Goal: Information Seeking & Learning: Find contact information

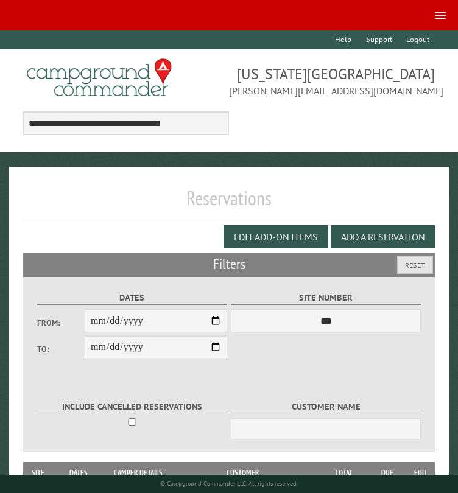
click at [441, 11] on link at bounding box center [437, 15] width 27 height 18
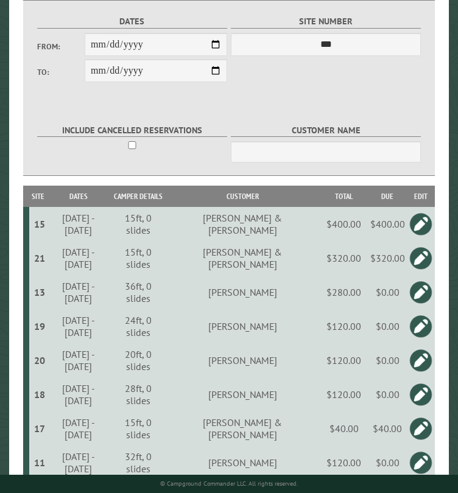
scroll to position [426, 0]
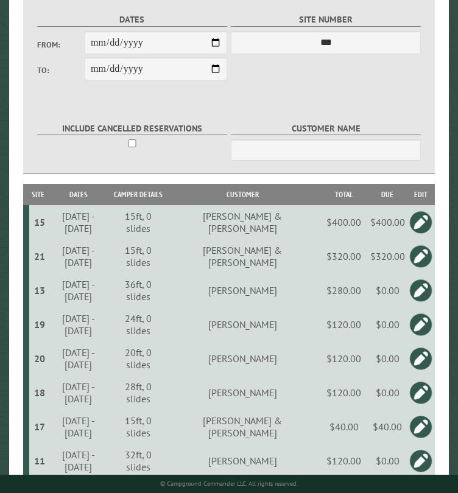
click at [301, 222] on td "[PERSON_NAME] & [PERSON_NAME]" at bounding box center [242, 222] width 153 height 34
click at [301, 223] on td "[PERSON_NAME] & [PERSON_NAME]" at bounding box center [242, 222] width 153 height 34
copy td "[PERSON_NAME]"
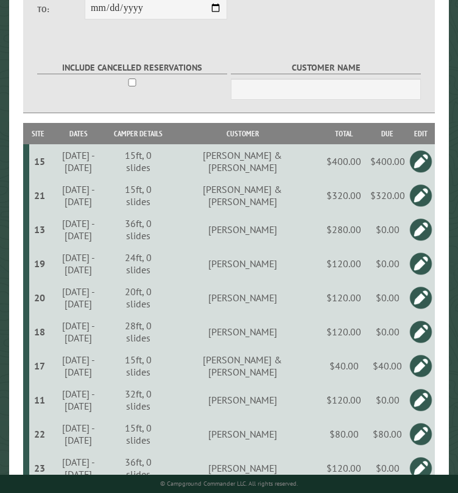
click at [292, 199] on td "[PERSON_NAME] & [PERSON_NAME]" at bounding box center [242, 195] width 153 height 34
copy td "[PERSON_NAME]"
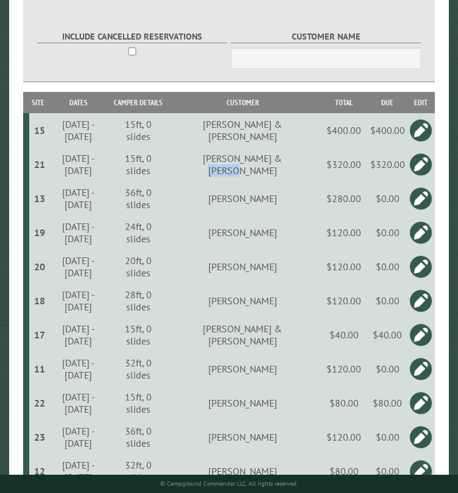
scroll to position [548, 0]
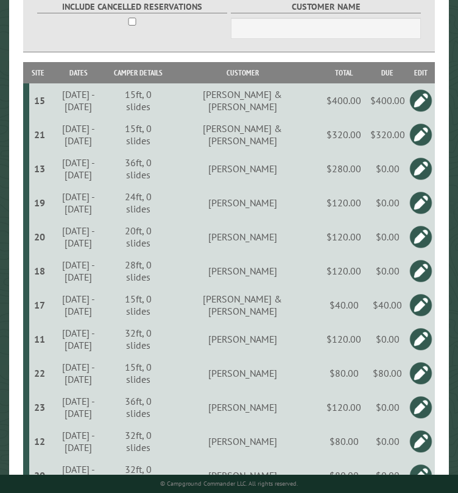
click at [282, 172] on td "[PERSON_NAME]" at bounding box center [242, 169] width 153 height 34
click at [279, 175] on td "[PERSON_NAME]" at bounding box center [242, 169] width 153 height 34
copy td "[PERSON_NAME]"
click at [286, 212] on td "[PERSON_NAME]" at bounding box center [242, 203] width 153 height 34
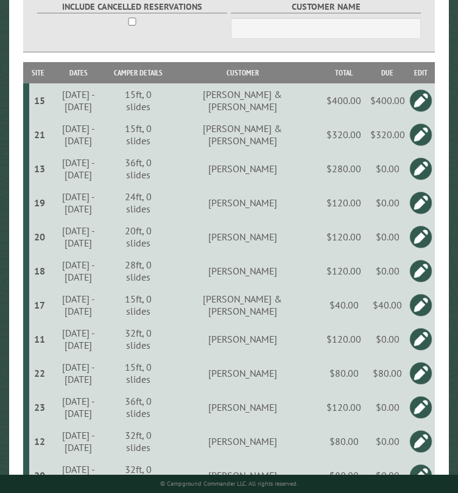
click at [286, 212] on td "[PERSON_NAME]" at bounding box center [242, 203] width 153 height 34
copy td "[PERSON_NAME]"
click at [291, 215] on td "[PERSON_NAME]" at bounding box center [242, 203] width 153 height 34
click at [290, 215] on td "[PERSON_NAME]" at bounding box center [242, 203] width 153 height 34
click at [290, 214] on td "[PERSON_NAME]" at bounding box center [242, 203] width 153 height 34
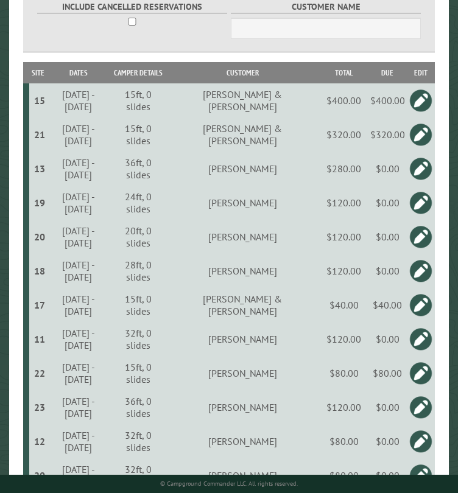
click at [284, 245] on td "[PERSON_NAME]" at bounding box center [242, 237] width 153 height 34
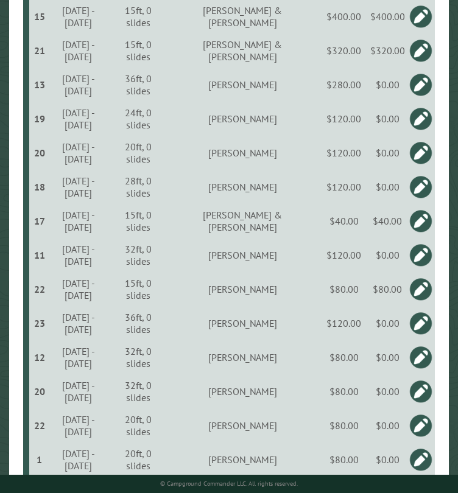
scroll to position [670, 0]
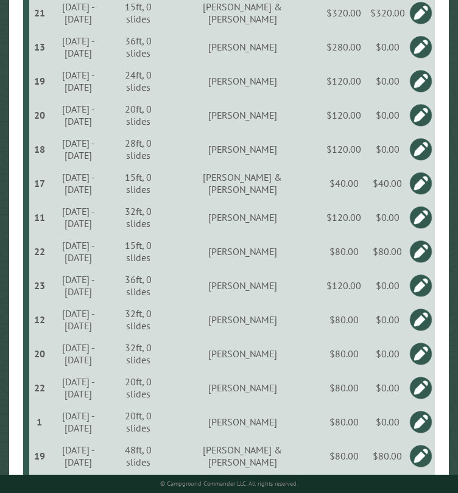
click at [276, 157] on td "[PERSON_NAME]" at bounding box center [242, 149] width 153 height 34
copy td "[PERSON_NAME]"
click at [295, 195] on td "[PERSON_NAME] & [PERSON_NAME]" at bounding box center [242, 183] width 153 height 34
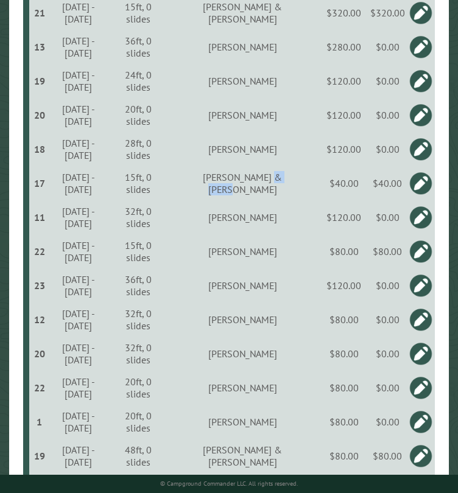
copy td "[PERSON_NAME]"
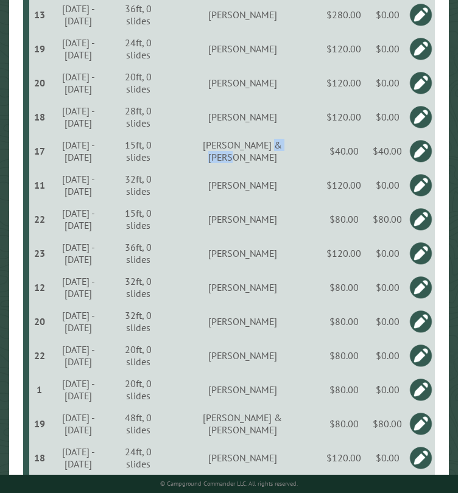
scroll to position [731, 0]
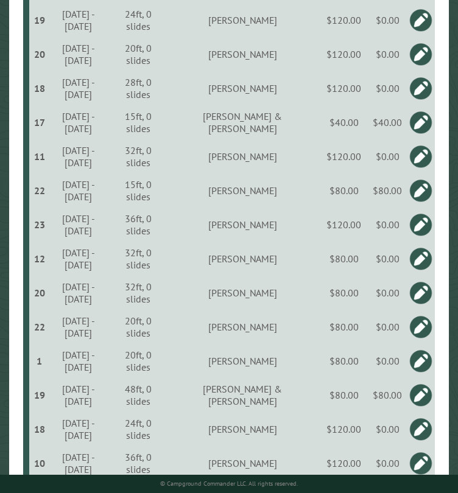
click at [276, 169] on td "[PERSON_NAME]" at bounding box center [242, 156] width 153 height 34
copy td "[PERSON_NAME]"
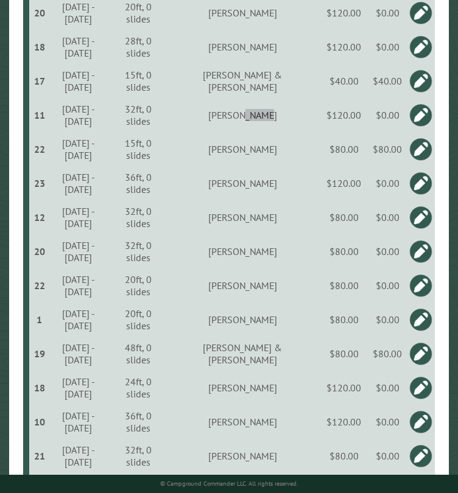
scroll to position [791, 0]
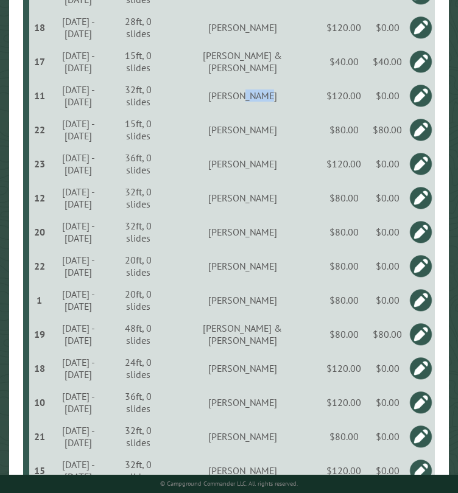
copy td "[PERSON_NAME]"
click at [282, 139] on td "[PERSON_NAME]" at bounding box center [242, 130] width 153 height 34
copy td "Brex"
click at [271, 174] on td "[PERSON_NAME]" at bounding box center [242, 164] width 153 height 34
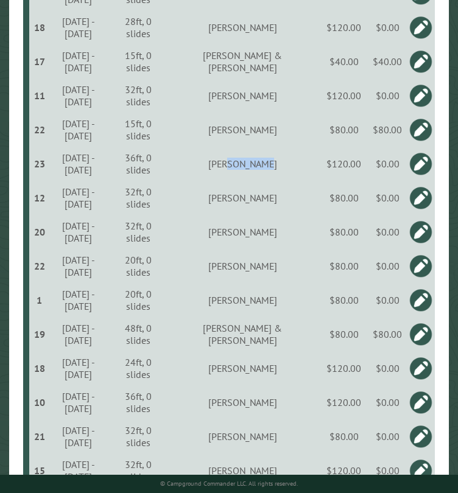
click at [271, 174] on td "[PERSON_NAME]" at bounding box center [242, 164] width 153 height 34
copy td "[PERSON_NAME]"
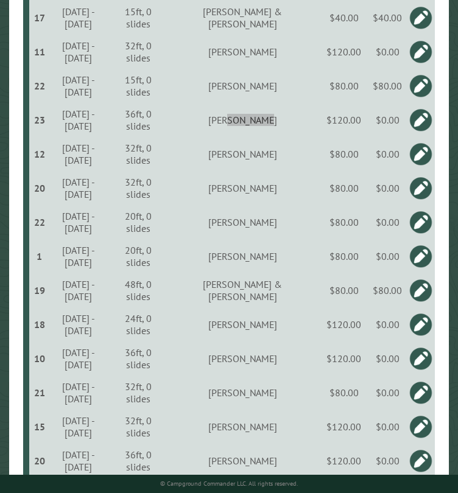
scroll to position [852, 0]
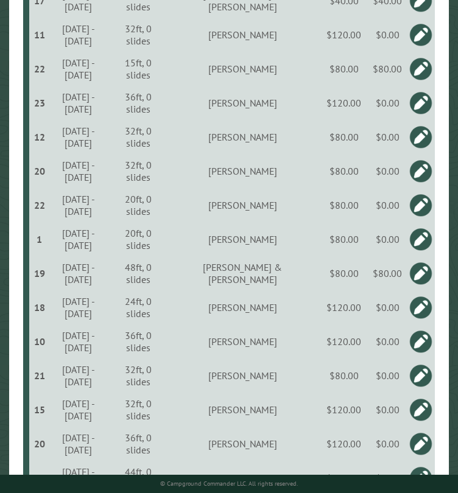
click at [273, 152] on td "[PERSON_NAME]" at bounding box center [242, 137] width 153 height 34
click at [279, 188] on td "[PERSON_NAME]" at bounding box center [242, 171] width 153 height 34
click at [278, 188] on td "[PERSON_NAME]" at bounding box center [242, 171] width 153 height 34
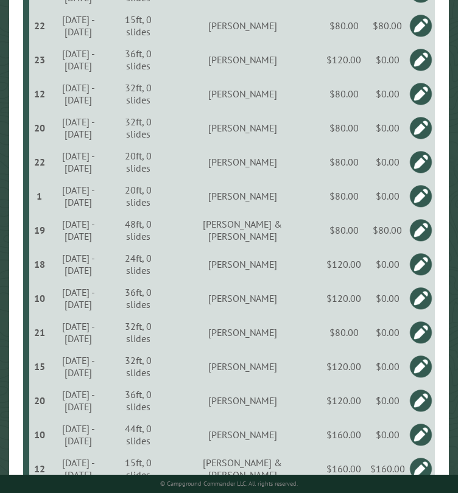
scroll to position [913, 0]
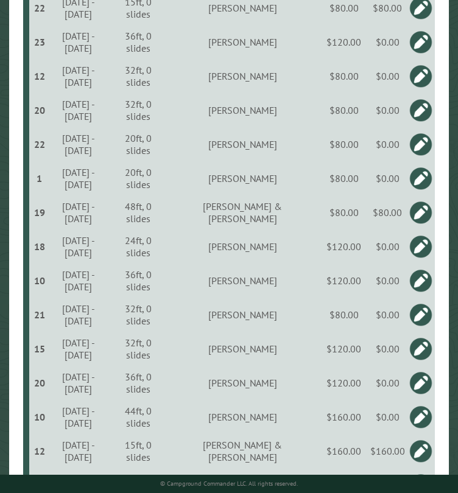
click at [281, 158] on td "[PERSON_NAME]" at bounding box center [242, 144] width 153 height 34
click at [279, 194] on td "[PERSON_NAME]" at bounding box center [242, 178] width 153 height 34
click at [280, 194] on td "[PERSON_NAME]" at bounding box center [242, 178] width 153 height 34
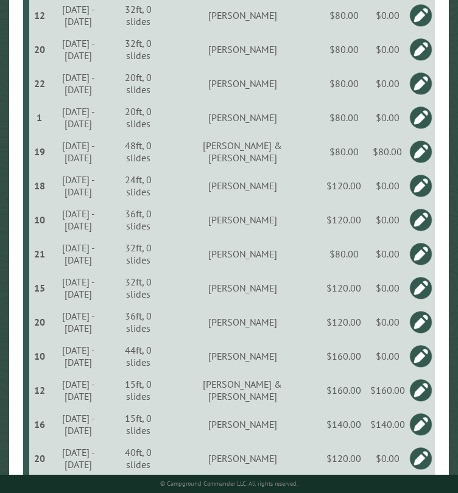
click at [287, 169] on td "[PERSON_NAME] & [PERSON_NAME]" at bounding box center [242, 152] width 153 height 34
click at [279, 203] on td "[PERSON_NAME]" at bounding box center [242, 186] width 153 height 34
click at [278, 203] on td "[PERSON_NAME]" at bounding box center [242, 186] width 153 height 34
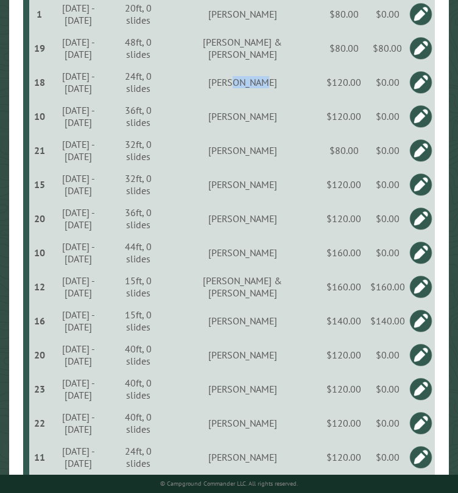
scroll to position [1096, 0]
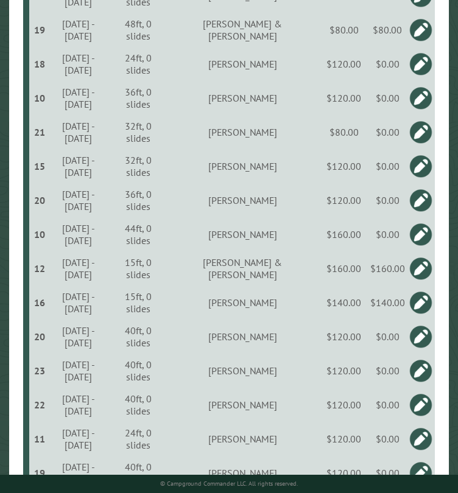
click at [282, 115] on td "[PERSON_NAME]" at bounding box center [242, 98] width 153 height 34
click at [280, 149] on td "[PERSON_NAME]" at bounding box center [242, 132] width 153 height 34
click at [281, 149] on td "[PERSON_NAME]" at bounding box center [242, 132] width 153 height 34
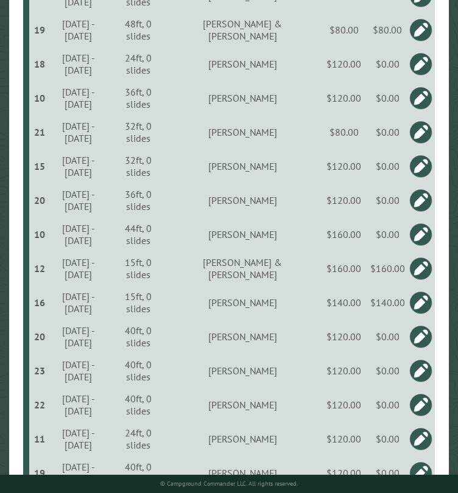
click at [281, 149] on td "[PERSON_NAME]" at bounding box center [242, 132] width 153 height 34
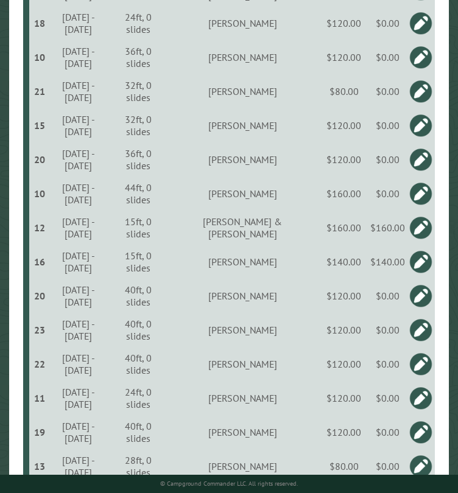
scroll to position [1157, 0]
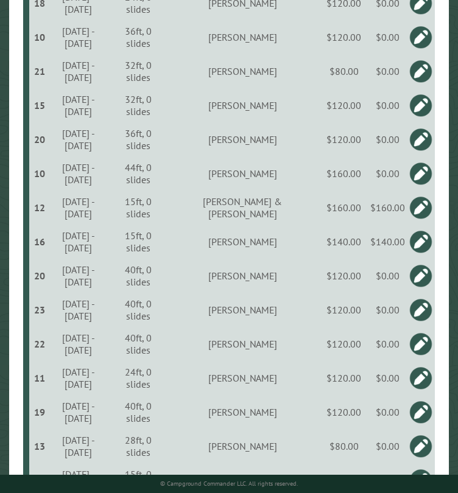
click at [278, 122] on td "[PERSON_NAME]" at bounding box center [242, 105] width 153 height 34
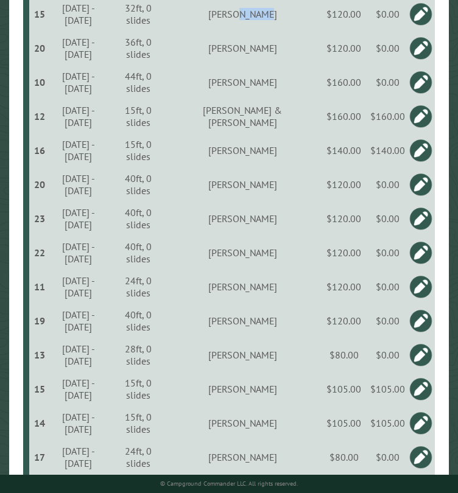
scroll to position [1252, 0]
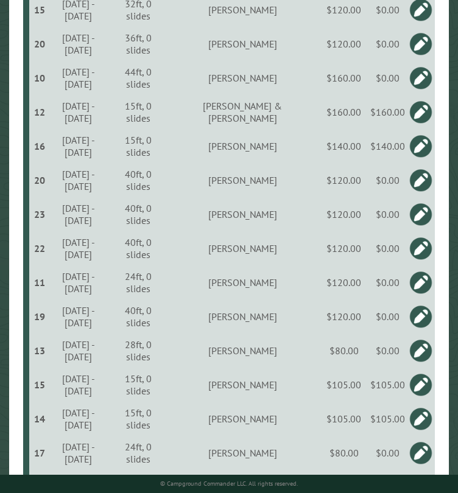
click at [275, 61] on td "[PERSON_NAME]" at bounding box center [242, 44] width 153 height 34
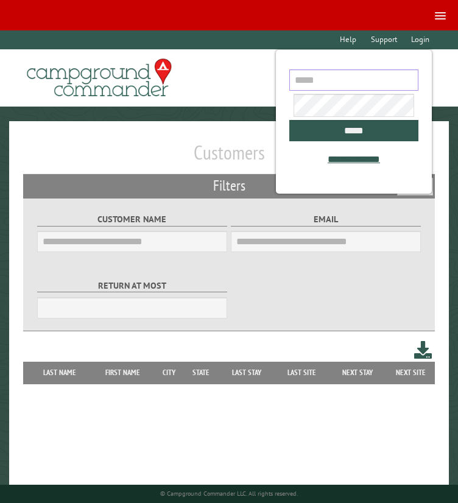
type input "**********"
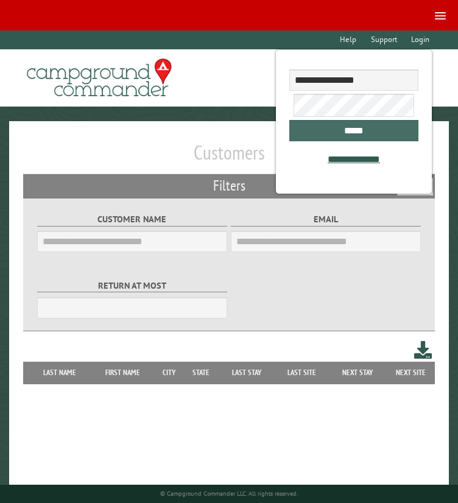
click at [368, 132] on input "*****" at bounding box center [354, 130] width 130 height 21
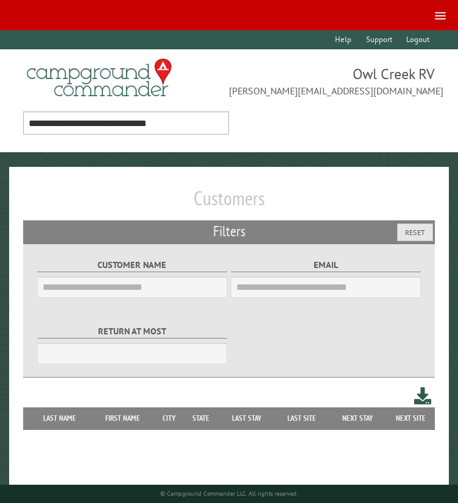
click at [181, 116] on select "**********" at bounding box center [126, 122] width 206 height 23
select select "**"
click at [23, 111] on select "**********" at bounding box center [126, 122] width 206 height 23
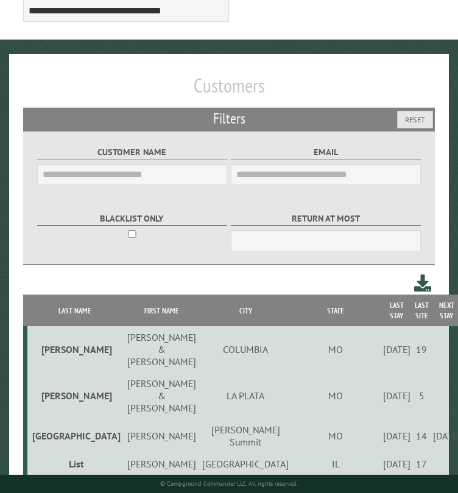
scroll to position [122, 0]
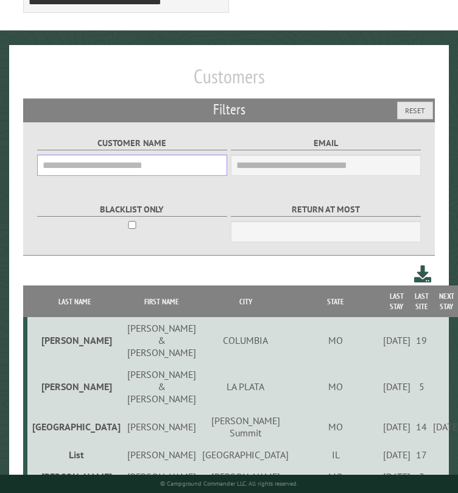
click at [141, 163] on input "Customer Name" at bounding box center [132, 165] width 190 height 21
paste input "*********"
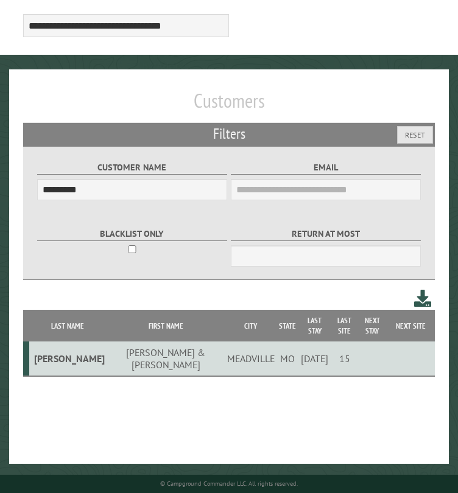
click at [119, 346] on td "[PERSON_NAME] & [PERSON_NAME]" at bounding box center [166, 359] width 119 height 35
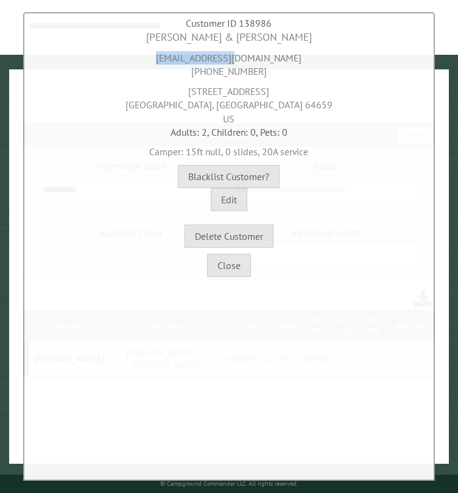
drag, startPoint x: 189, startPoint y: 57, endPoint x: 275, endPoint y: 61, distance: 86.0
click at [275, 61] on div "[EMAIL_ADDRESS][DOMAIN_NAME] [PHONE_NUMBER]" at bounding box center [229, 61] width 404 height 33
copy div "[EMAIL_ADDRESS][DOMAIN_NAME]"
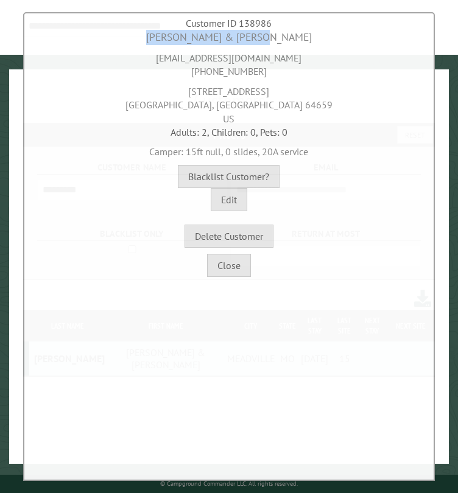
drag, startPoint x: 171, startPoint y: 36, endPoint x: 285, endPoint y: 37, distance: 113.9
click at [285, 37] on div "[PERSON_NAME] & [PERSON_NAME]" at bounding box center [229, 37] width 404 height 15
copy div "[PERSON_NAME] & [PERSON_NAME]"
drag, startPoint x: 258, startPoint y: 71, endPoint x: 182, endPoint y: 74, distance: 76.2
click at [182, 74] on div "[EMAIL_ADDRESS][DOMAIN_NAME] [PHONE_NUMBER]" at bounding box center [229, 61] width 404 height 33
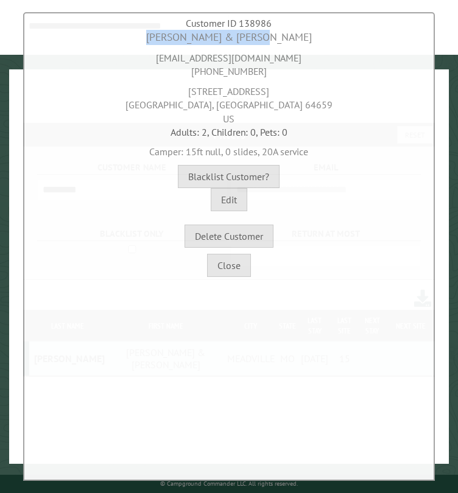
copy div "[PHONE_NUMBER]"
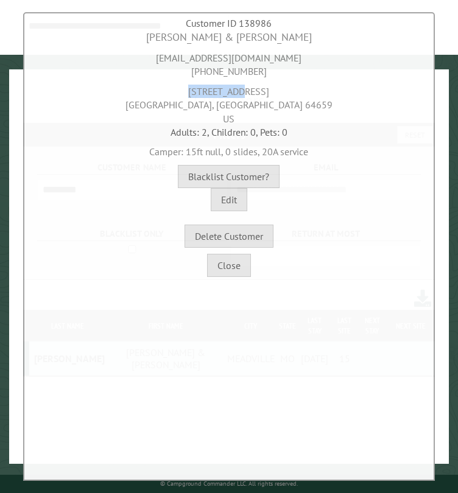
drag, startPoint x: 195, startPoint y: 91, endPoint x: 267, endPoint y: 94, distance: 71.3
click at [267, 94] on div "[STREET_ADDRESS]" at bounding box center [229, 102] width 404 height 47
copy div "[STREET_ADDRESS]"
click at [195, 102] on div "[STREET_ADDRESS]" at bounding box center [229, 102] width 404 height 47
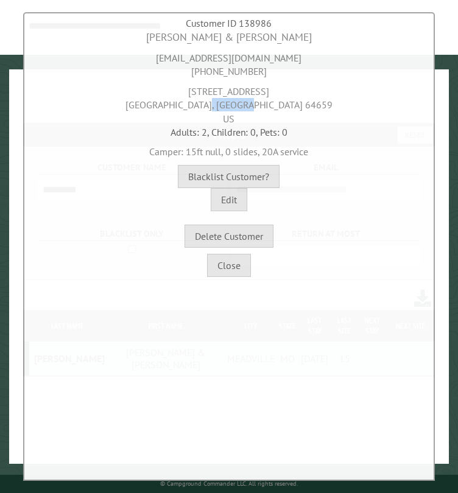
copy div "MEADVILLE"
click at [233, 267] on button "Close" at bounding box center [229, 265] width 44 height 23
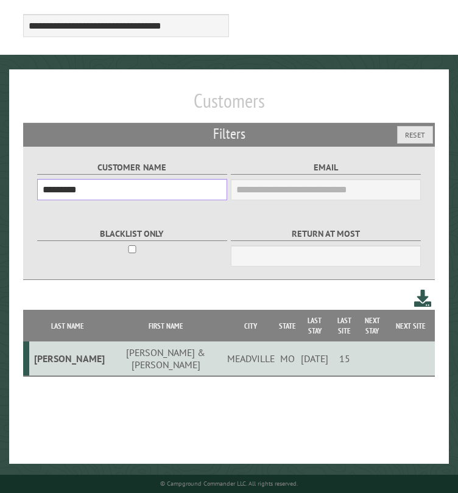
drag, startPoint x: 83, startPoint y: 189, endPoint x: 36, endPoint y: 191, distance: 46.9
click at [36, 191] on div "Customer Name *********" at bounding box center [132, 180] width 194 height 66
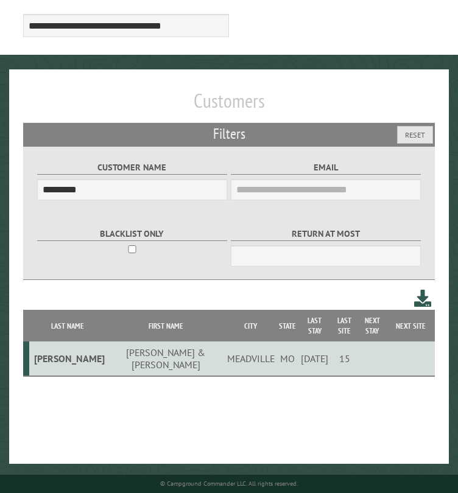
click at [36, 191] on div "Customer Name *********" at bounding box center [132, 180] width 194 height 66
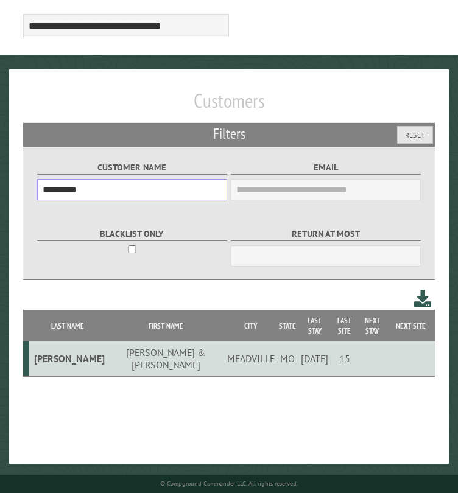
click at [57, 195] on input "*********" at bounding box center [132, 189] width 190 height 21
paste input "text"
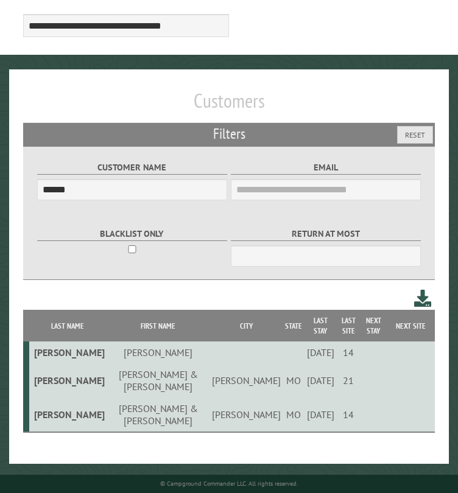
click at [119, 371] on td "[PERSON_NAME] & [PERSON_NAME]" at bounding box center [158, 380] width 103 height 34
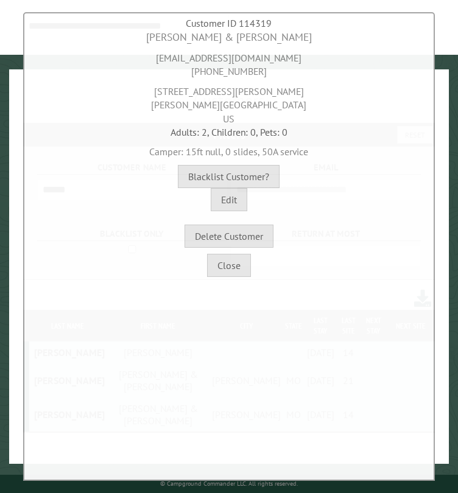
drag, startPoint x: 151, startPoint y: 58, endPoint x: 306, endPoint y: 61, distance: 154.7
click at [306, 61] on div "[EMAIL_ADDRESS][DOMAIN_NAME] [PHONE_NUMBER]" at bounding box center [229, 61] width 404 height 33
copy div "[EMAIL_ADDRESS][DOMAIN_NAME]"
drag, startPoint x: 281, startPoint y: 40, endPoint x: 159, endPoint y: 42, distance: 122.4
click at [159, 42] on div "[PERSON_NAME] & [PERSON_NAME]" at bounding box center [229, 37] width 404 height 15
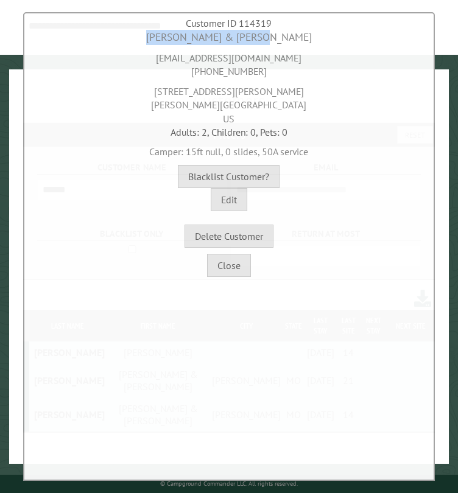
copy div "[PERSON_NAME] & [PERSON_NAME]"
drag, startPoint x: 261, startPoint y: 71, endPoint x: 186, endPoint y: 76, distance: 75.0
click at [186, 76] on div "[EMAIL_ADDRESS][DOMAIN_NAME] [PHONE_NUMBER]" at bounding box center [229, 61] width 404 height 33
copy div "[PHONE_NUMBER]"
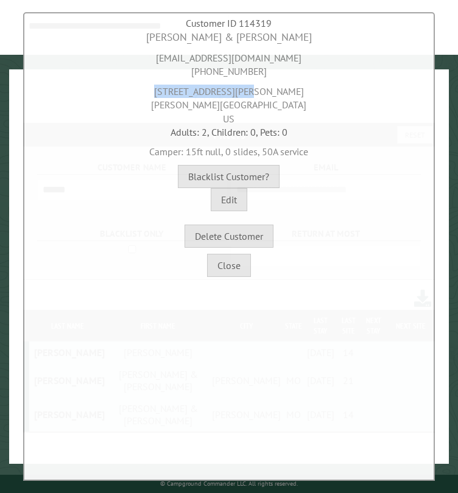
drag, startPoint x: 178, startPoint y: 93, endPoint x: 278, endPoint y: 93, distance: 99.2
click at [278, 93] on div "[STREET_ADDRESS][PERSON_NAME][PERSON_NAME]" at bounding box center [229, 102] width 404 height 47
copy div "[STREET_ADDRESS][PERSON_NAME]"
click at [206, 107] on div "[STREET_ADDRESS][PERSON_NAME][PERSON_NAME]" at bounding box center [229, 102] width 404 height 47
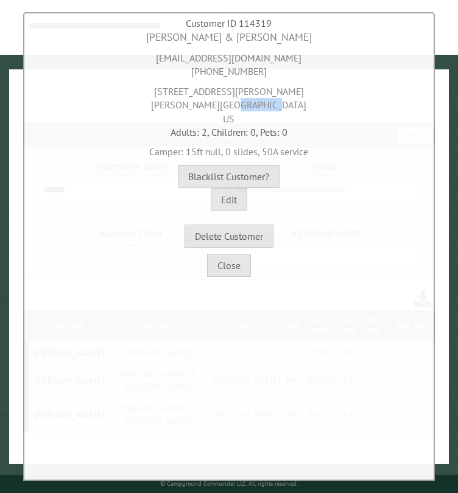
copy div "[PERSON_NAME]"
click at [257, 103] on div "[STREET_ADDRESS][PERSON_NAME][PERSON_NAME]" at bounding box center [229, 102] width 404 height 47
click at [258, 103] on div "[STREET_ADDRESS][PERSON_NAME][PERSON_NAME]" at bounding box center [229, 102] width 404 height 47
click at [219, 268] on button "Close" at bounding box center [229, 265] width 44 height 23
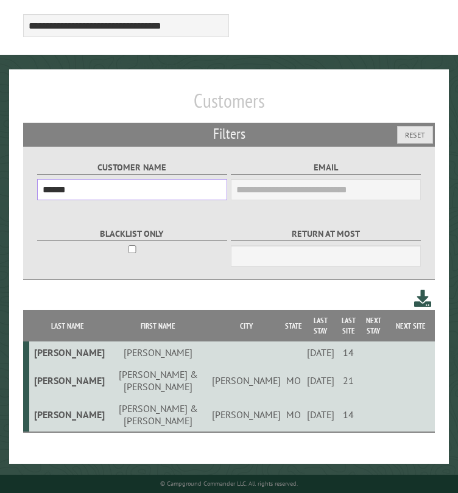
drag, startPoint x: 88, startPoint y: 188, endPoint x: 28, endPoint y: 191, distance: 59.7
click at [29, 191] on div "Customer Name ****** Email Blacklist only Return at most ***" at bounding box center [229, 213] width 412 height 134
paste input "text"
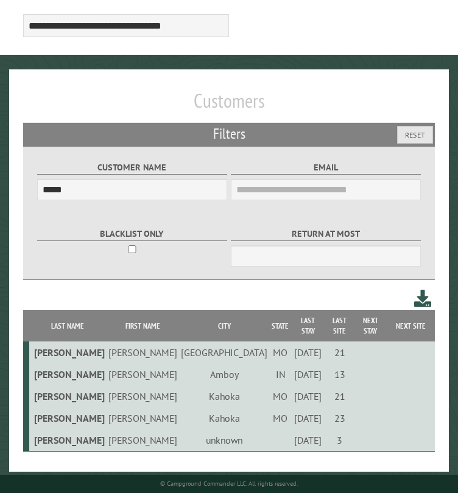
click at [107, 370] on td "[PERSON_NAME]" at bounding box center [143, 374] width 72 height 22
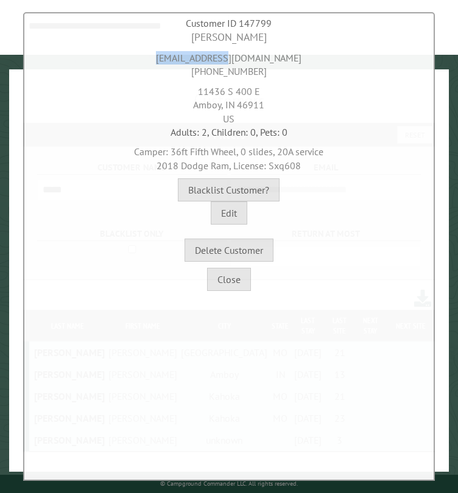
drag, startPoint x: 194, startPoint y: 59, endPoint x: 270, endPoint y: 57, distance: 76.7
click at [270, 57] on div "[EMAIL_ADDRESS][DOMAIN_NAME] [PHONE_NUMBER]" at bounding box center [229, 61] width 404 height 33
drag, startPoint x: 200, startPoint y: 37, endPoint x: 261, endPoint y: 41, distance: 61.1
click at [261, 41] on div "[PERSON_NAME]" at bounding box center [229, 37] width 404 height 15
drag, startPoint x: 205, startPoint y: 74, endPoint x: 259, endPoint y: 74, distance: 53.6
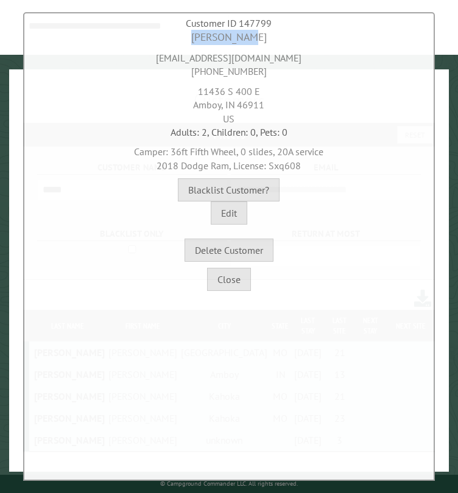
click at [259, 74] on div "[EMAIL_ADDRESS][DOMAIN_NAME] [PHONE_NUMBER]" at bounding box center [229, 61] width 404 height 33
click at [202, 74] on div "[EMAIL_ADDRESS][DOMAIN_NAME] [PHONE_NUMBER]" at bounding box center [229, 61] width 404 height 33
drag, startPoint x: 202, startPoint y: 72, endPoint x: 261, endPoint y: 74, distance: 59.1
click at [261, 74] on div "[EMAIL_ADDRESS][DOMAIN_NAME] [PHONE_NUMBER]" at bounding box center [229, 61] width 404 height 33
drag, startPoint x: 197, startPoint y: 90, endPoint x: 261, endPoint y: 94, distance: 64.0
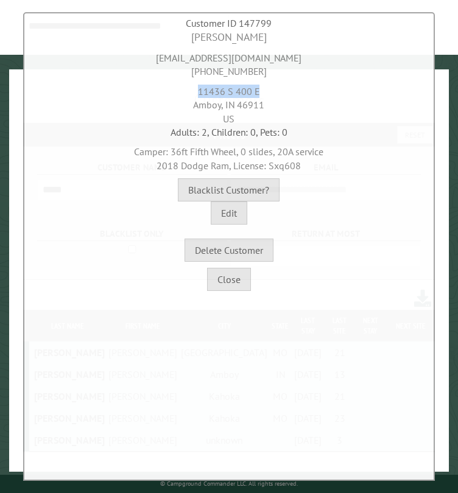
click at [261, 94] on div "[STREET_ADDRESS]" at bounding box center [229, 102] width 404 height 47
click at [251, 105] on div "[STREET_ADDRESS]" at bounding box center [229, 102] width 404 height 47
click at [228, 279] on button "Close" at bounding box center [229, 279] width 44 height 23
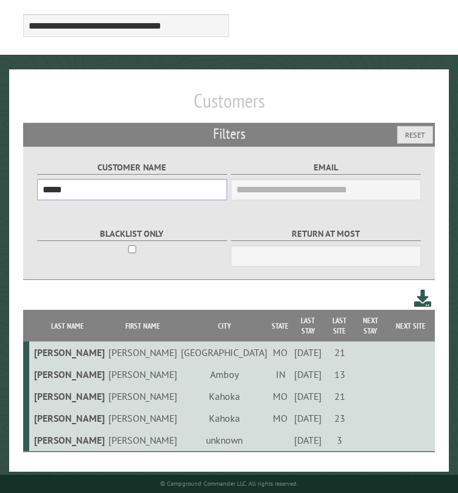
click at [52, 192] on input "*****" at bounding box center [132, 189] width 190 height 21
paste input "**********"
click at [64, 190] on input "**********" at bounding box center [132, 189] width 190 height 21
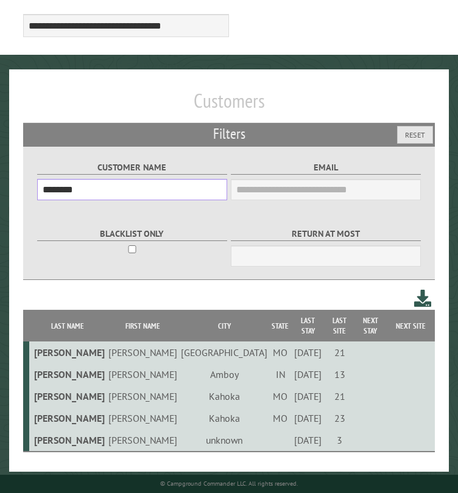
click at [112, 198] on input "********" at bounding box center [132, 189] width 190 height 21
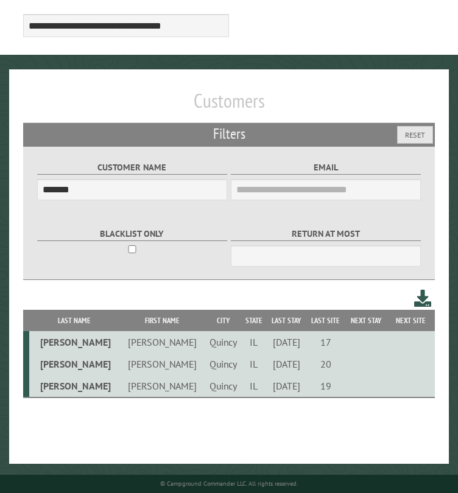
click at [132, 395] on td "[PERSON_NAME]" at bounding box center [161, 386] width 85 height 23
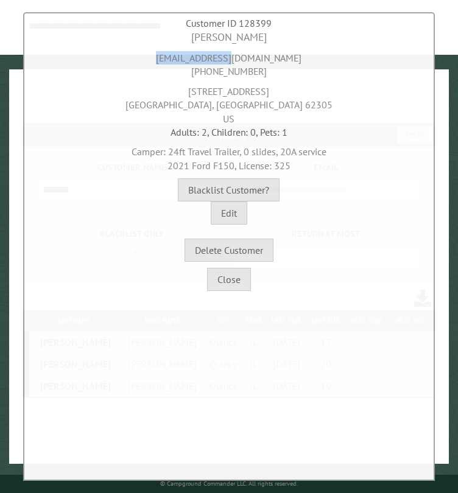
drag, startPoint x: 275, startPoint y: 59, endPoint x: 188, endPoint y: 61, distance: 87.1
click at [188, 61] on div "[EMAIL_ADDRESS][DOMAIN_NAME] [PHONE_NUMBER]" at bounding box center [229, 61] width 404 height 33
drag, startPoint x: 272, startPoint y: 38, endPoint x: 165, endPoint y: 40, distance: 106.6
click at [165, 40] on div "[PERSON_NAME]" at bounding box center [229, 37] width 404 height 15
drag, startPoint x: 261, startPoint y: 73, endPoint x: 185, endPoint y: 74, distance: 75.5
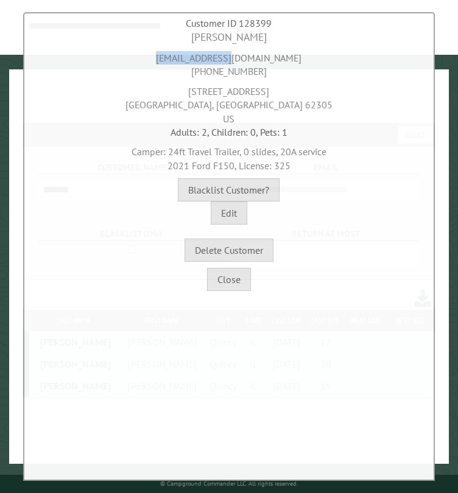
click at [185, 74] on div "[EMAIL_ADDRESS][DOMAIN_NAME] [PHONE_NUMBER]" at bounding box center [229, 61] width 404 height 33
drag, startPoint x: 270, startPoint y: 93, endPoint x: 172, endPoint y: 100, distance: 98.3
click at [172, 97] on div "[STREET_ADDRESS]" at bounding box center [229, 102] width 404 height 47
click at [239, 107] on div "[STREET_ADDRESS]" at bounding box center [229, 102] width 404 height 47
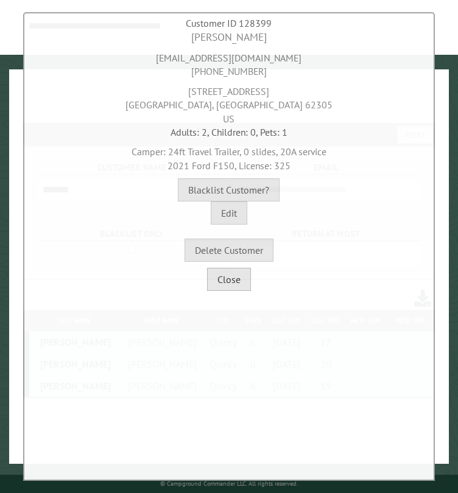
click at [234, 279] on button "Close" at bounding box center [229, 279] width 44 height 23
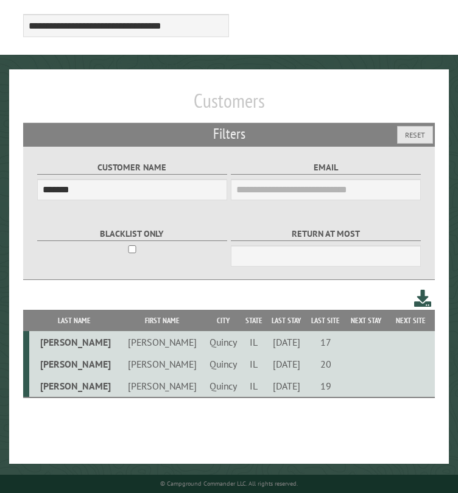
click at [119, 366] on td "[PERSON_NAME]" at bounding box center [161, 364] width 85 height 22
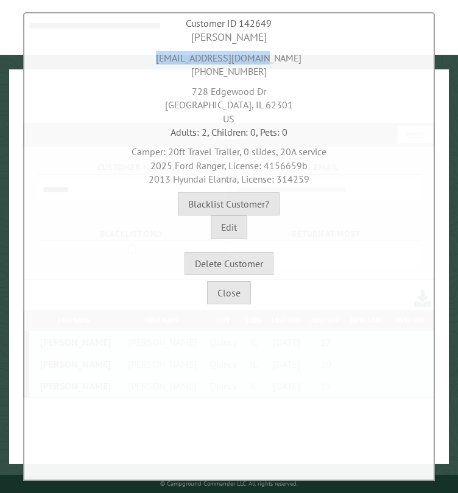
drag, startPoint x: 287, startPoint y: 59, endPoint x: 171, endPoint y: 60, distance: 115.7
click at [171, 60] on div "[EMAIL_ADDRESS][DOMAIN_NAME] [PHONE_NUMBER]" at bounding box center [229, 61] width 404 height 33
drag, startPoint x: 263, startPoint y: 39, endPoint x: 171, endPoint y: 37, distance: 91.9
click at [171, 37] on div "[PERSON_NAME]" at bounding box center [229, 37] width 404 height 15
drag, startPoint x: 258, startPoint y: 71, endPoint x: 189, endPoint y: 72, distance: 68.8
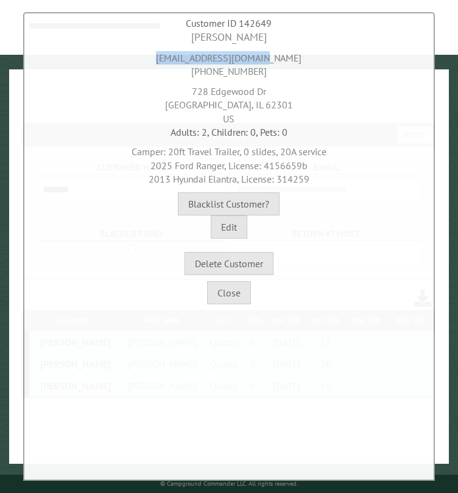
click at [189, 72] on div "[EMAIL_ADDRESS][DOMAIN_NAME] [PHONE_NUMBER]" at bounding box center [229, 61] width 404 height 33
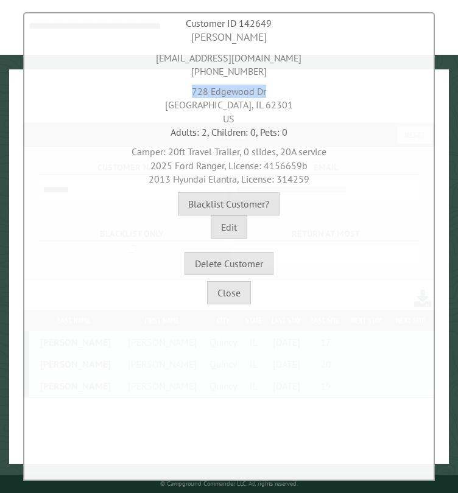
drag, startPoint x: 265, startPoint y: 88, endPoint x: 188, endPoint y: 93, distance: 77.4
click at [188, 93] on div "[STREET_ADDRESS][PERSON_NAME]" at bounding box center [229, 102] width 404 height 47
click at [209, 103] on div "[STREET_ADDRESS][PERSON_NAME]" at bounding box center [229, 102] width 404 height 47
click at [256, 103] on div "[STREET_ADDRESS][PERSON_NAME]" at bounding box center [229, 102] width 404 height 47
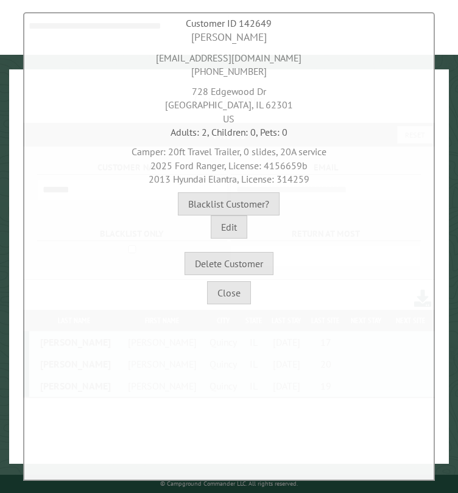
click at [256, 103] on div "[STREET_ADDRESS][PERSON_NAME]" at bounding box center [229, 102] width 404 height 47
click at [286, 162] on span "2025 Ford Ranger, License: 4156659b" at bounding box center [228, 166] width 157 height 12
click at [299, 178] on span "2013 Hyundai Elantra, License: 314259" at bounding box center [229, 179] width 161 height 12
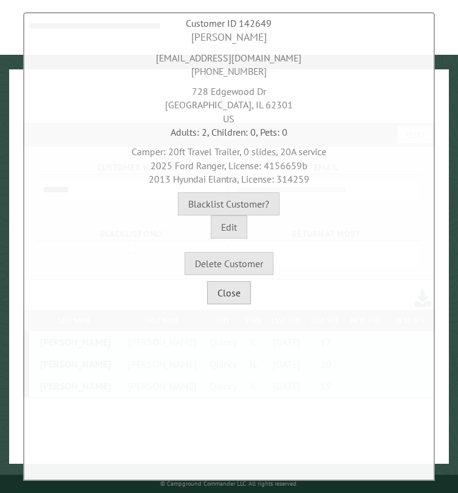
click at [228, 298] on button "Close" at bounding box center [229, 292] width 44 height 23
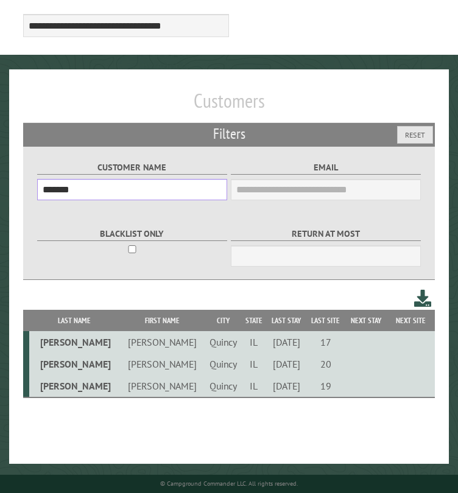
click at [65, 192] on input "*******" at bounding box center [132, 189] width 190 height 21
paste input "**"
click at [158, 195] on input "*********" at bounding box center [132, 189] width 190 height 21
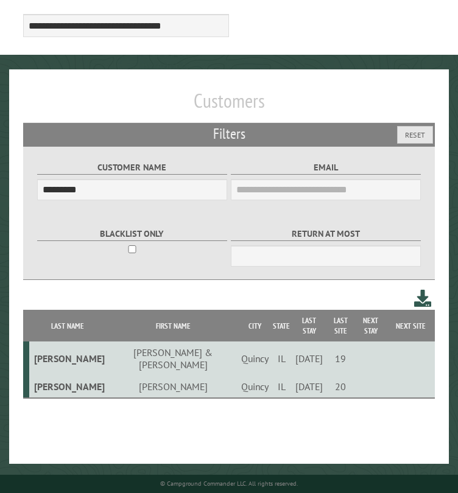
click at [139, 376] on td "[PERSON_NAME]" at bounding box center [173, 387] width 133 height 23
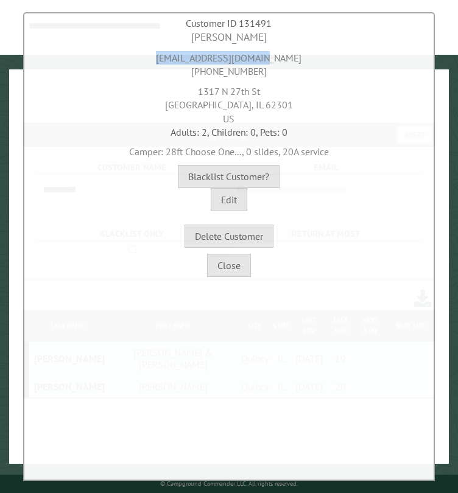
drag, startPoint x: 175, startPoint y: 56, endPoint x: 290, endPoint y: 56, distance: 115.1
click at [290, 56] on div "[EMAIL_ADDRESS][DOMAIN_NAME] [PHONE_NUMBER]" at bounding box center [229, 61] width 404 height 33
drag, startPoint x: 272, startPoint y: 36, endPoint x: 247, endPoint y: 37, distance: 25.0
click at [247, 37] on div "[PERSON_NAME]" at bounding box center [229, 37] width 404 height 15
click at [231, 264] on button "Close" at bounding box center [229, 265] width 44 height 23
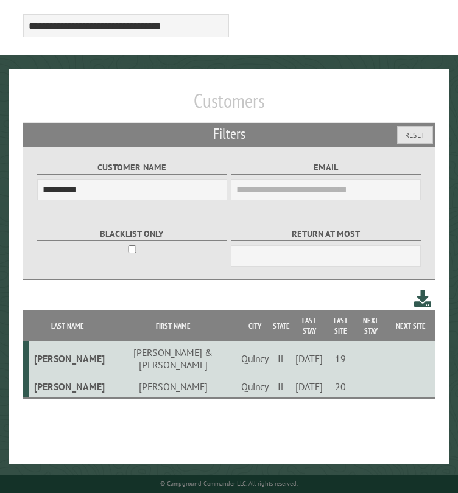
click at [142, 345] on td "[PERSON_NAME] & [PERSON_NAME]" at bounding box center [173, 359] width 133 height 34
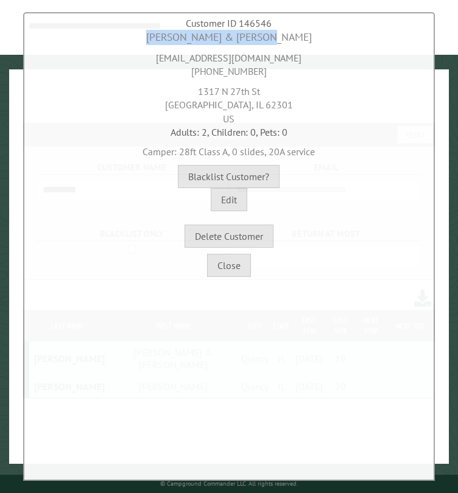
drag, startPoint x: 173, startPoint y: 37, endPoint x: 295, endPoint y: 35, distance: 122.4
click at [295, 35] on div "[PERSON_NAME] & [PERSON_NAME]" at bounding box center [229, 37] width 404 height 15
drag, startPoint x: 224, startPoint y: 72, endPoint x: 278, endPoint y: 75, distance: 53.7
click at [278, 75] on div "[EMAIL_ADDRESS][DOMAIN_NAME] [PHONE_NUMBER]" at bounding box center [229, 61] width 404 height 33
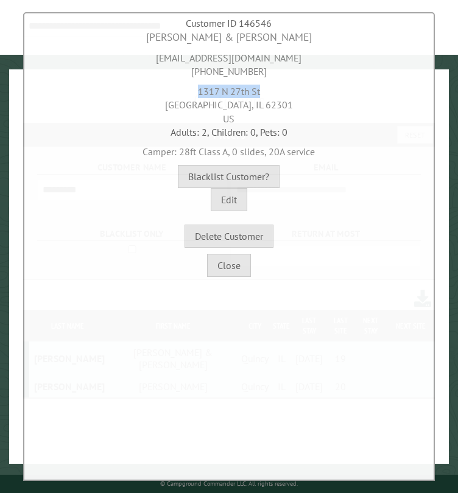
drag, startPoint x: 202, startPoint y: 91, endPoint x: 264, endPoint y: 91, distance: 62.1
click at [264, 91] on div "[STREET_ADDRESS]" at bounding box center [229, 102] width 404 height 47
click at [214, 103] on div "[STREET_ADDRESS]" at bounding box center [229, 102] width 404 height 47
click at [251, 105] on div "[STREET_ADDRESS]" at bounding box center [229, 102] width 404 height 47
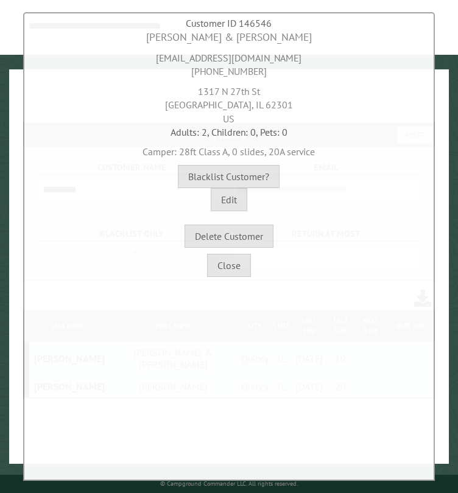
click at [251, 105] on div "[STREET_ADDRESS]" at bounding box center [229, 102] width 404 height 47
click at [222, 262] on button "Close" at bounding box center [229, 265] width 44 height 23
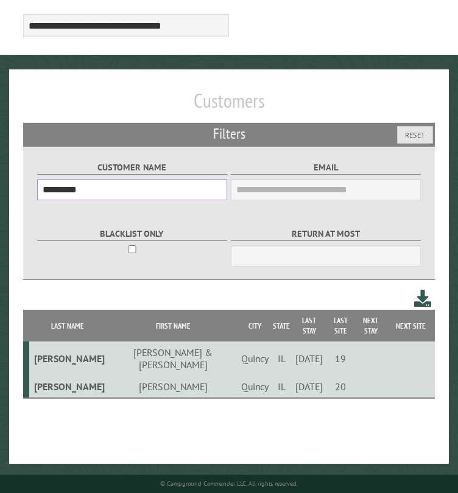
click at [66, 195] on input "*********" at bounding box center [132, 189] width 190 height 21
click at [65, 195] on input "*********" at bounding box center [132, 189] width 190 height 21
paste input "text"
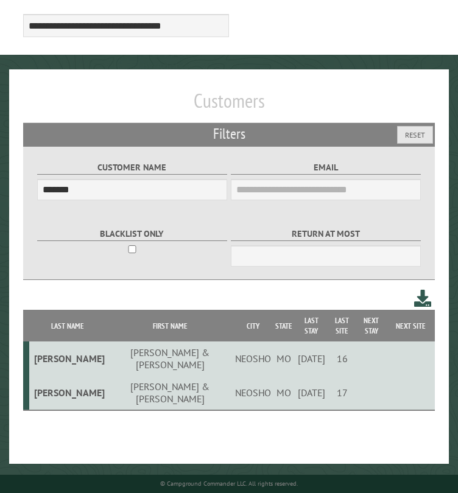
click at [112, 376] on td "[PERSON_NAME] & [PERSON_NAME]" at bounding box center [170, 393] width 127 height 35
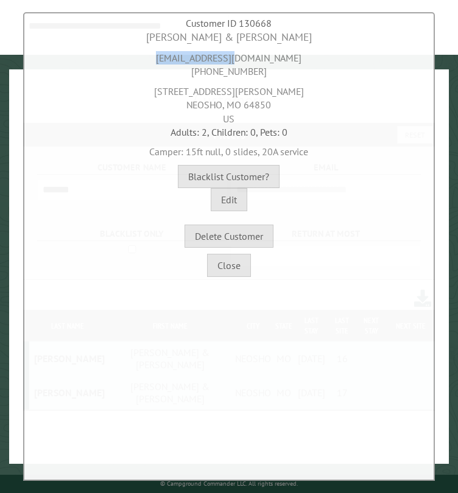
drag, startPoint x: 270, startPoint y: 58, endPoint x: 187, endPoint y: 60, distance: 83.4
click at [187, 60] on div "[EMAIL_ADDRESS][DOMAIN_NAME] [PHONE_NUMBER]" at bounding box center [229, 61] width 404 height 33
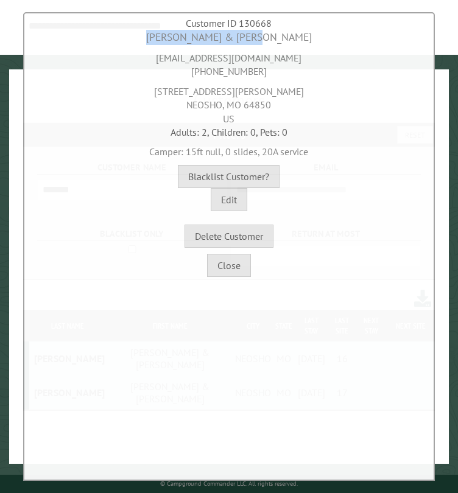
drag, startPoint x: 266, startPoint y: 37, endPoint x: 170, endPoint y: 40, distance: 96.2
click at [170, 39] on div "[PERSON_NAME] & [PERSON_NAME]" at bounding box center [229, 37] width 404 height 15
drag, startPoint x: 258, startPoint y: 79, endPoint x: 207, endPoint y: 75, distance: 50.7
click at [207, 75] on div "[PERSON_NAME] & [PERSON_NAME] [EMAIL_ADDRESS][DOMAIN_NAME] [PHONE_NUMBER] [STRE…" at bounding box center [229, 139] width 404 height 218
click at [207, 74] on div "[EMAIL_ADDRESS][DOMAIN_NAME] [PHONE_NUMBER]" at bounding box center [229, 61] width 404 height 33
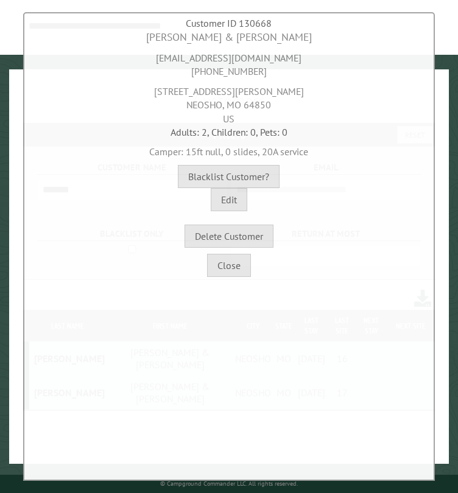
drag, startPoint x: 198, startPoint y: 72, endPoint x: 259, endPoint y: 71, distance: 61.5
click at [259, 71] on div "[EMAIL_ADDRESS][DOMAIN_NAME] [PHONE_NUMBER]" at bounding box center [229, 61] width 404 height 33
drag, startPoint x: 187, startPoint y: 92, endPoint x: 270, endPoint y: 95, distance: 82.9
click at [270, 95] on div "[STREET_ADDRESS][PERSON_NAME]" at bounding box center [229, 102] width 404 height 47
click at [195, 108] on div "[STREET_ADDRESS][PERSON_NAME]" at bounding box center [229, 102] width 404 height 47
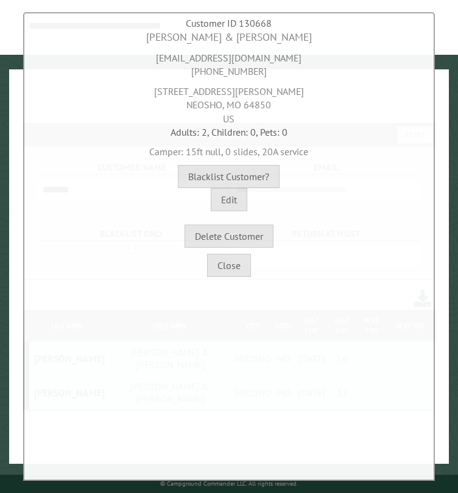
click at [195, 108] on div "[STREET_ADDRESS][PERSON_NAME]" at bounding box center [229, 102] width 404 height 47
click at [251, 98] on div "[STREET_ADDRESS][PERSON_NAME]" at bounding box center [229, 102] width 404 height 47
click at [229, 270] on button "Close" at bounding box center [229, 265] width 44 height 23
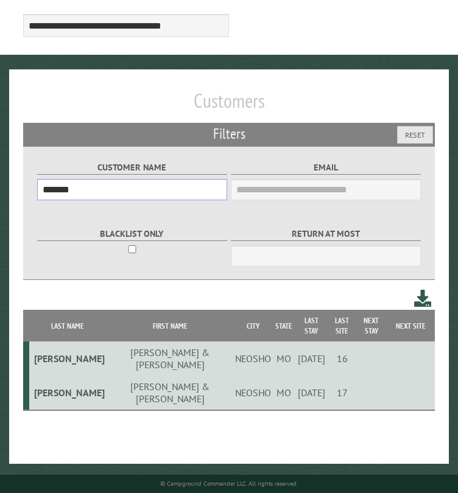
click at [58, 192] on input "*******" at bounding box center [132, 189] width 190 height 21
paste input "text"
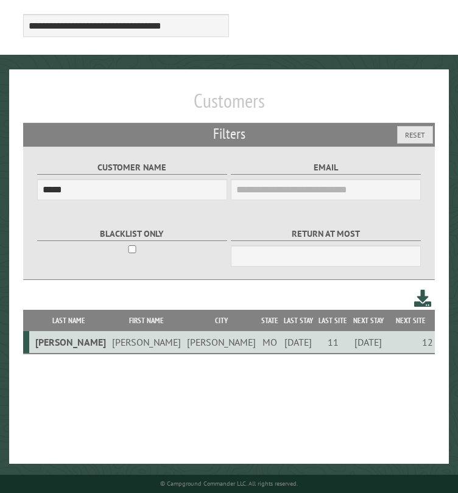
click at [109, 343] on td "[PERSON_NAME]" at bounding box center [146, 342] width 75 height 23
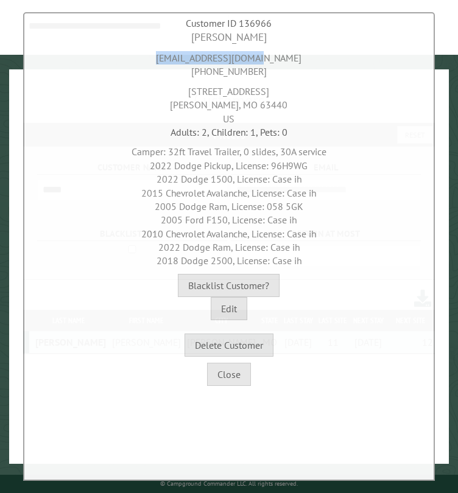
drag, startPoint x: 283, startPoint y: 61, endPoint x: 177, endPoint y: 57, distance: 106.0
click at [177, 57] on div "[EMAIL_ADDRESS][DOMAIN_NAME] [PHONE_NUMBER]" at bounding box center [229, 61] width 404 height 33
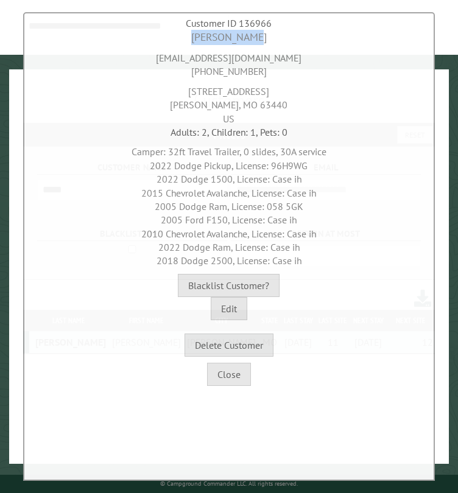
drag, startPoint x: 270, startPoint y: 34, endPoint x: 185, endPoint y: 41, distance: 85.5
click at [185, 41] on div "[PERSON_NAME]" at bounding box center [229, 37] width 404 height 15
drag, startPoint x: 259, startPoint y: 71, endPoint x: 190, endPoint y: 73, distance: 68.8
click at [190, 73] on div "[EMAIL_ADDRESS][DOMAIN_NAME] [PHONE_NUMBER]" at bounding box center [229, 61] width 404 height 33
drag, startPoint x: 272, startPoint y: 92, endPoint x: 182, endPoint y: 96, distance: 89.6
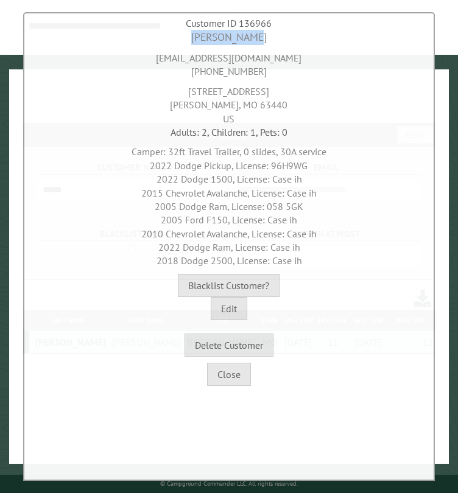
click at [183, 93] on div "[STREET_ADDRESS][PERSON_NAME]" at bounding box center [229, 102] width 404 height 47
click at [254, 105] on div "[STREET_ADDRESS][PERSON_NAME]" at bounding box center [229, 102] width 404 height 47
click at [253, 105] on div "[STREET_ADDRESS][PERSON_NAME]" at bounding box center [229, 102] width 404 height 47
click at [292, 165] on span "2022 Dodge Pickup, License: 96H9WG" at bounding box center [229, 166] width 158 height 12
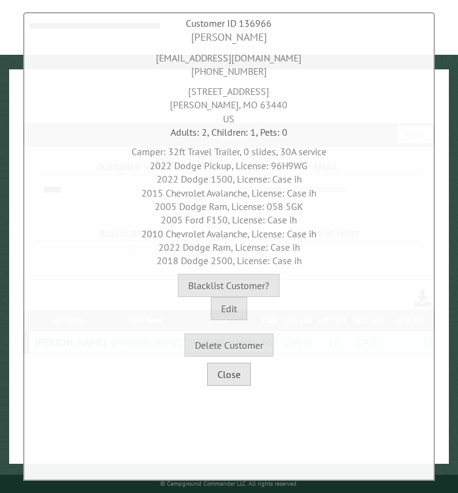
click at [231, 373] on button "Close" at bounding box center [229, 374] width 44 height 23
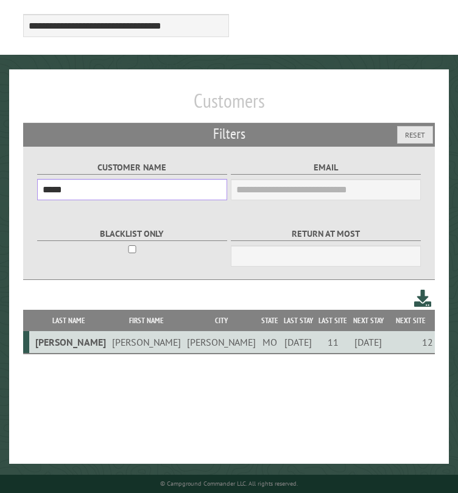
click at [56, 193] on input "*****" at bounding box center [132, 189] width 190 height 21
paste input "text"
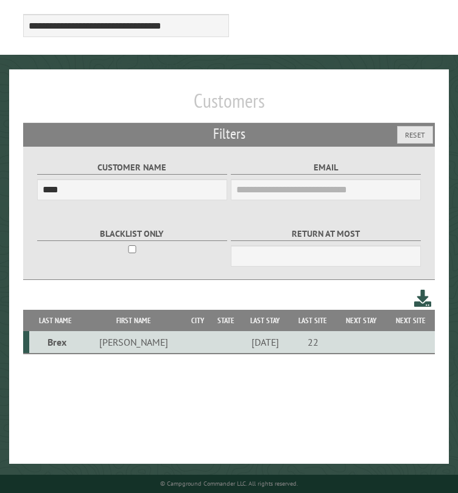
click at [119, 342] on td "[PERSON_NAME]" at bounding box center [133, 342] width 103 height 23
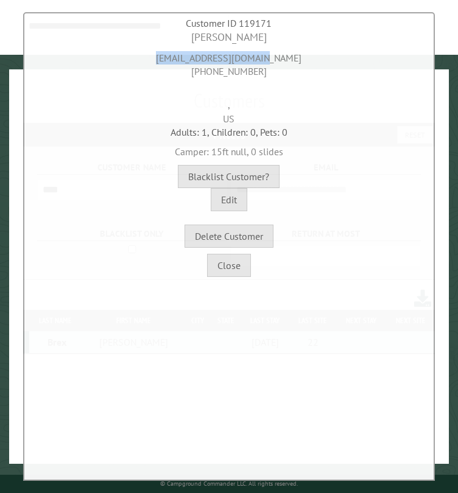
drag, startPoint x: 289, startPoint y: 54, endPoint x: 170, endPoint y: 61, distance: 118.3
click at [170, 61] on div "[EMAIL_ADDRESS][DOMAIN_NAME] [PHONE_NUMBER]" at bounding box center [229, 61] width 404 height 33
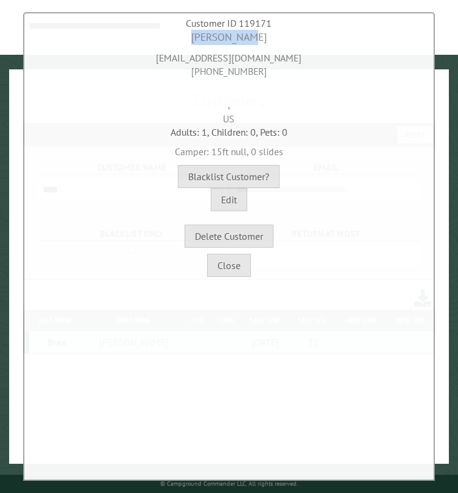
drag, startPoint x: 264, startPoint y: 35, endPoint x: 194, endPoint y: 37, distance: 70.1
click at [194, 37] on div "[PERSON_NAME]" at bounding box center [229, 37] width 404 height 15
drag, startPoint x: 259, startPoint y: 69, endPoint x: 191, endPoint y: 74, distance: 69.0
click at [191, 74] on div "[EMAIL_ADDRESS][DOMAIN_NAME] [PHONE_NUMBER]" at bounding box center [229, 61] width 404 height 33
click at [229, 267] on button "Close" at bounding box center [229, 265] width 44 height 23
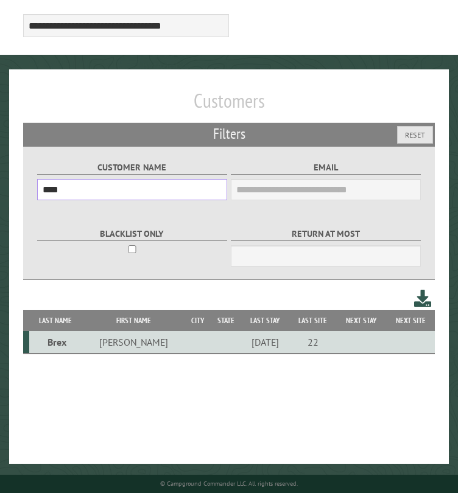
click at [51, 192] on input "****" at bounding box center [132, 189] width 190 height 21
paste input "****"
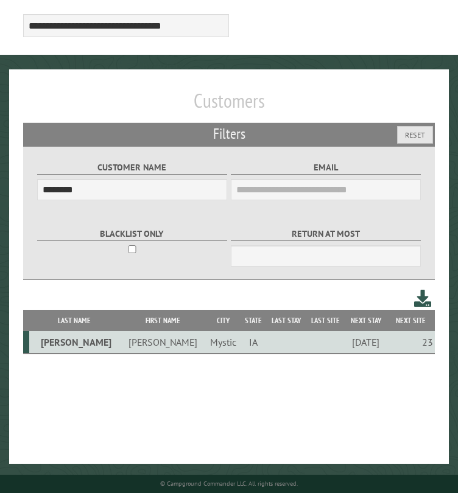
click at [120, 343] on td "[PERSON_NAME]" at bounding box center [162, 342] width 85 height 23
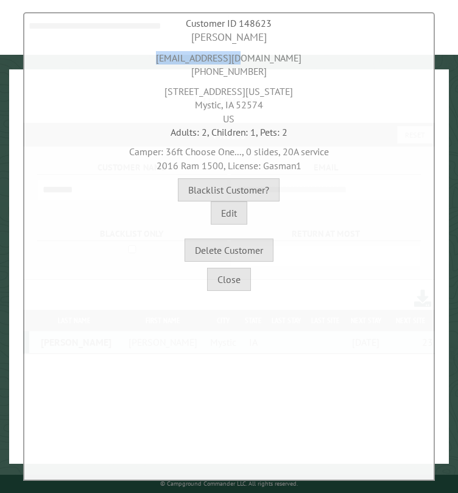
drag, startPoint x: 275, startPoint y: 57, endPoint x: 174, endPoint y: 59, distance: 101.1
click at [174, 59] on div "[EMAIL_ADDRESS][DOMAIN_NAME] [PHONE_NUMBER]" at bounding box center [229, 61] width 404 height 33
drag, startPoint x: 264, startPoint y: 38, endPoint x: 195, endPoint y: 37, distance: 69.4
click at [195, 37] on div "[PERSON_NAME]" at bounding box center [229, 37] width 404 height 15
drag, startPoint x: 261, startPoint y: 71, endPoint x: 197, endPoint y: 73, distance: 64.0
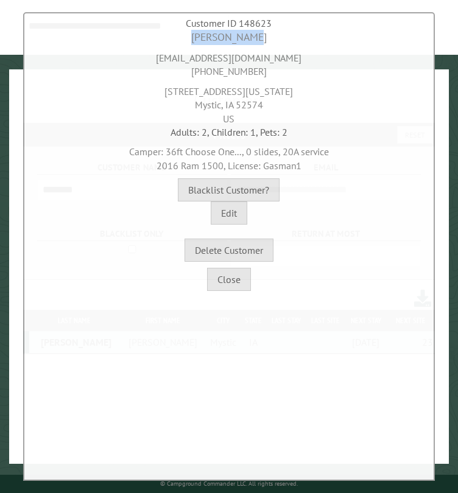
click at [197, 73] on div "[EMAIL_ADDRESS][DOMAIN_NAME] [PHONE_NUMBER]" at bounding box center [229, 61] width 404 height 33
drag, startPoint x: 268, startPoint y: 91, endPoint x: 190, endPoint y: 94, distance: 78.6
click at [190, 94] on div "[STREET_ADDRESS][US_STATE]" at bounding box center [229, 102] width 404 height 47
click at [214, 105] on div "[STREET_ADDRESS][US_STATE]" at bounding box center [229, 102] width 404 height 47
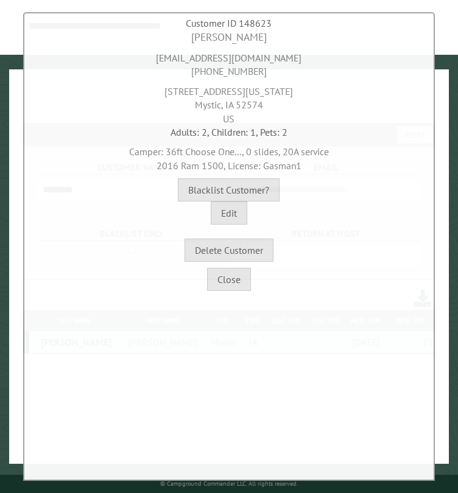
click at [287, 166] on span "2016 Ram 1500, License: Gasman1" at bounding box center [228, 166] width 145 height 12
click at [234, 280] on button "Close" at bounding box center [229, 279] width 44 height 23
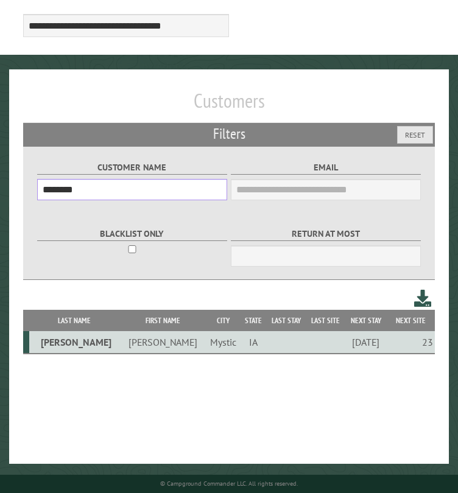
click at [68, 189] on input "********" at bounding box center [132, 189] width 190 height 21
paste input "text"
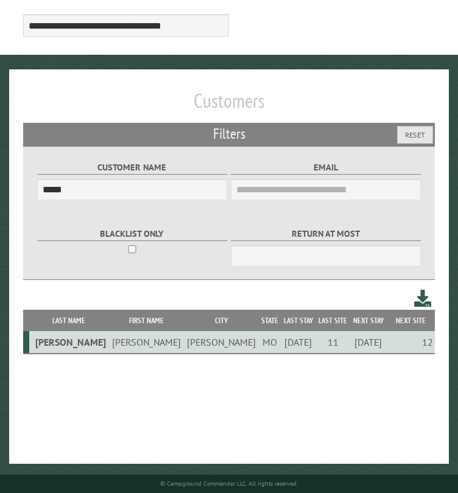
click at [184, 346] on td "[PERSON_NAME]" at bounding box center [221, 342] width 75 height 23
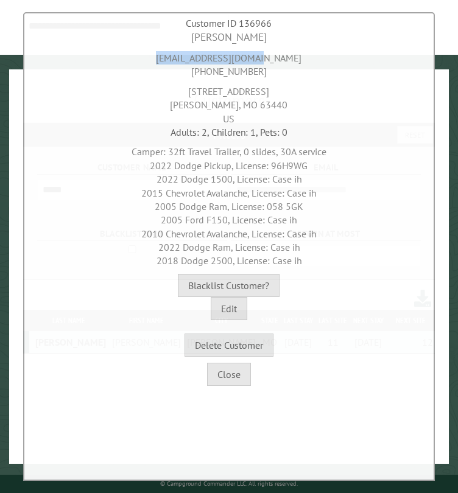
drag, startPoint x: 280, startPoint y: 59, endPoint x: 169, endPoint y: 65, distance: 110.9
click at [171, 59] on div "[EMAIL_ADDRESS][DOMAIN_NAME] [PHONE_NUMBER]" at bounding box center [229, 61] width 404 height 33
click at [161, 167] on span "2022 Dodge Pickup, License: 96H9WG" at bounding box center [229, 166] width 158 height 12
click at [282, 169] on span "2022 Dodge Pickup, License: 96H9WG" at bounding box center [229, 166] width 158 height 12
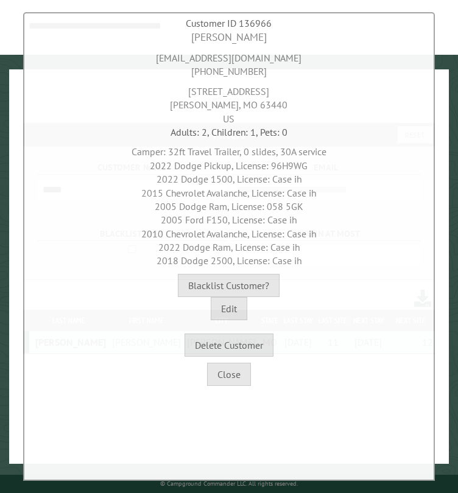
click at [282, 169] on span "2022 Dodge Pickup, License: 96H9WG" at bounding box center [229, 166] width 158 height 12
click at [220, 371] on button "Close" at bounding box center [229, 374] width 44 height 23
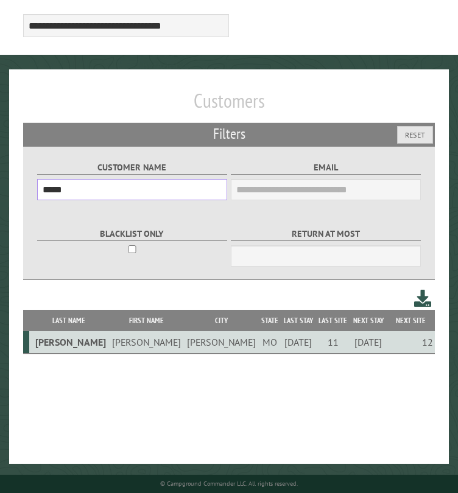
click at [62, 189] on input "*****" at bounding box center [132, 189] width 190 height 21
paste input "**"
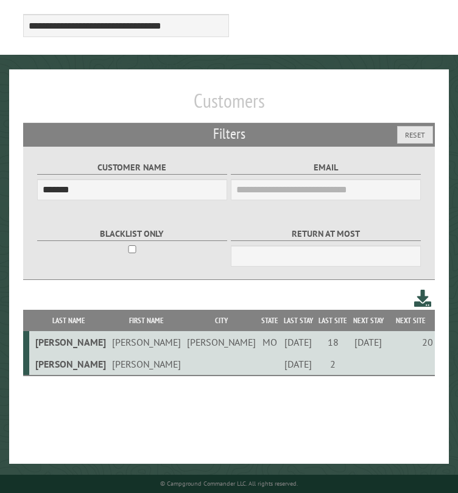
click at [184, 345] on td "[PERSON_NAME]" at bounding box center [221, 342] width 75 height 22
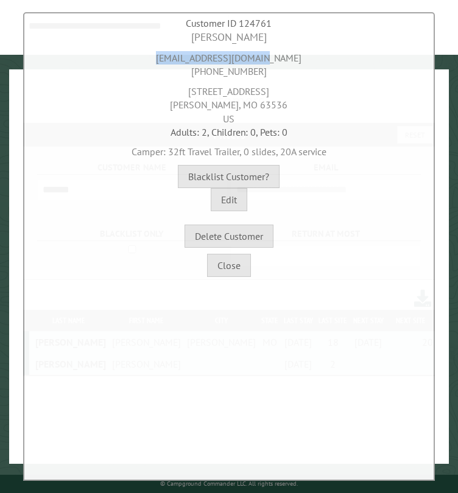
drag, startPoint x: 281, startPoint y: 57, endPoint x: 168, endPoint y: 62, distance: 113.4
click at [168, 62] on div "[EMAIL_ADDRESS][DOMAIN_NAME] [PHONE_NUMBER]" at bounding box center [229, 61] width 404 height 33
drag, startPoint x: 206, startPoint y: 36, endPoint x: 168, endPoint y: 36, distance: 37.7
click at [168, 36] on div "[PERSON_NAME]" at bounding box center [229, 37] width 404 height 15
drag, startPoint x: 267, startPoint y: 69, endPoint x: 175, endPoint y: 74, distance: 91.4
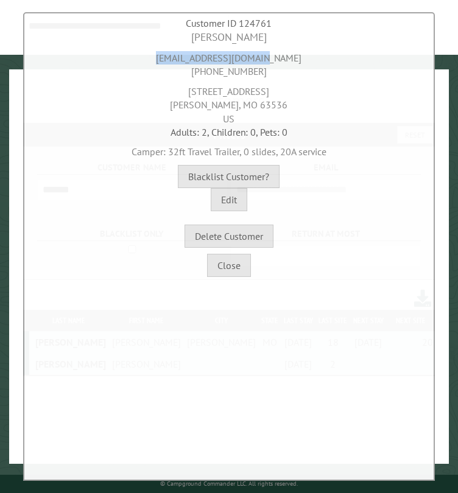
click at [178, 73] on div "[EMAIL_ADDRESS][DOMAIN_NAME] [PHONE_NUMBER]" at bounding box center [229, 61] width 404 height 33
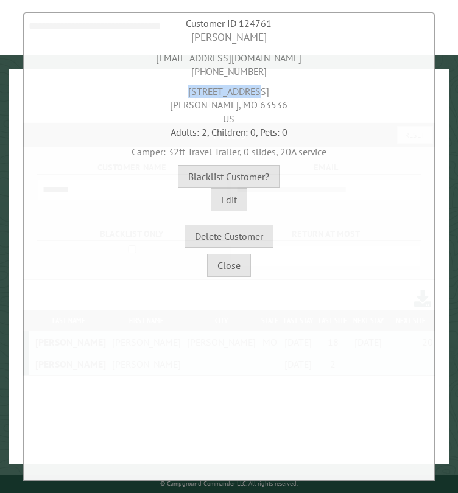
drag, startPoint x: 269, startPoint y: 89, endPoint x: 183, endPoint y: 96, distance: 86.1
click at [183, 96] on div "[STREET_ADDRESS][PERSON_NAME]" at bounding box center [229, 102] width 404 height 47
click at [209, 102] on div "[STREET_ADDRESS][PERSON_NAME]" at bounding box center [229, 102] width 404 height 47
click at [258, 101] on div "[STREET_ADDRESS][PERSON_NAME]" at bounding box center [229, 102] width 404 height 47
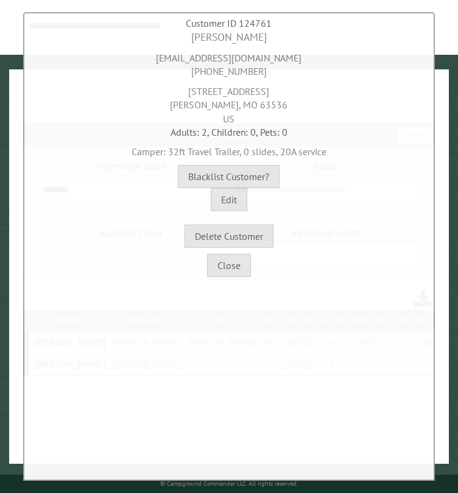
click at [258, 101] on div "[STREET_ADDRESS][PERSON_NAME]" at bounding box center [229, 102] width 404 height 47
click at [221, 268] on button "Close" at bounding box center [229, 265] width 44 height 23
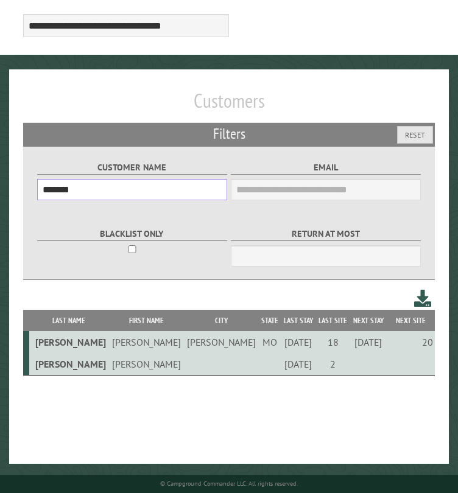
click at [61, 193] on input "*******" at bounding box center [132, 189] width 190 height 21
paste input "text"
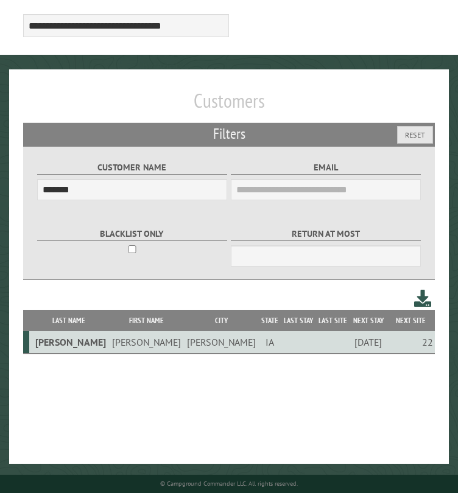
click at [128, 344] on td "[PERSON_NAME]" at bounding box center [146, 342] width 75 height 23
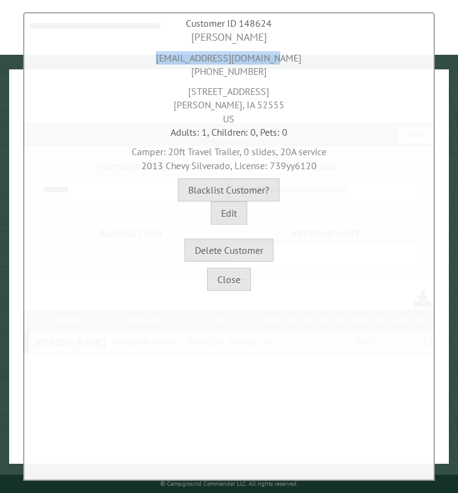
drag, startPoint x: 291, startPoint y: 57, endPoint x: 161, endPoint y: 62, distance: 130.4
click at [161, 61] on div "[EMAIL_ADDRESS][DOMAIN_NAME] [PHONE_NUMBER]" at bounding box center [229, 61] width 404 height 33
drag, startPoint x: 272, startPoint y: 39, endPoint x: 155, endPoint y: 38, distance: 117.5
click at [158, 36] on div "[PERSON_NAME]" at bounding box center [229, 37] width 404 height 15
drag, startPoint x: 259, startPoint y: 73, endPoint x: 175, endPoint y: 77, distance: 84.1
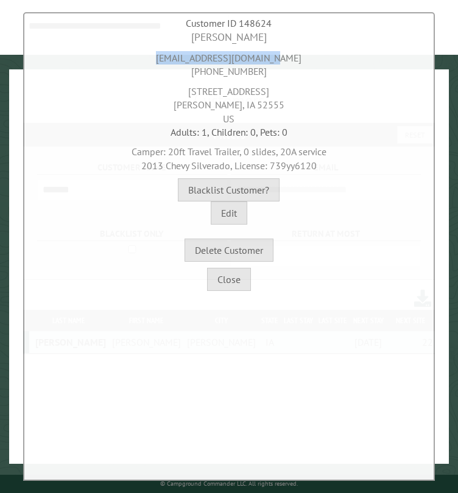
click at [175, 77] on div "[EMAIL_ADDRESS][DOMAIN_NAME] [PHONE_NUMBER]" at bounding box center [229, 61] width 404 height 33
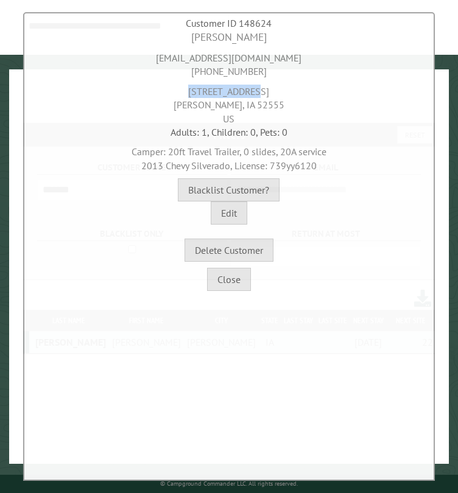
drag, startPoint x: 261, startPoint y: 93, endPoint x: 164, endPoint y: 96, distance: 96.8
click at [168, 93] on div "[STREET_ADDRESS][PERSON_NAME]" at bounding box center [229, 102] width 404 height 47
click at [203, 105] on div "[STREET_ADDRESS][PERSON_NAME]" at bounding box center [229, 102] width 404 height 47
click at [256, 105] on div "[STREET_ADDRESS][PERSON_NAME]" at bounding box center [229, 102] width 404 height 47
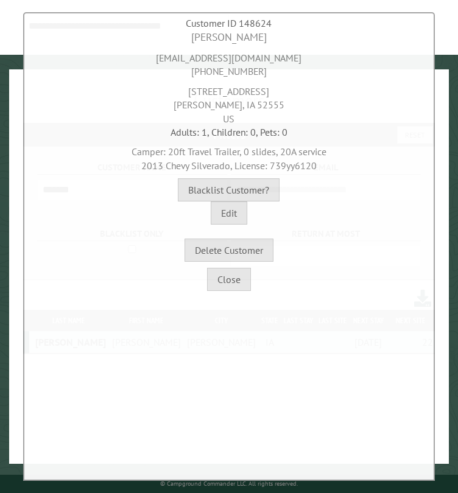
click at [256, 105] on div "[STREET_ADDRESS][PERSON_NAME]" at bounding box center [229, 102] width 404 height 47
click at [298, 164] on span "2013 Chevy Silverado, License: 739yy6120" at bounding box center [228, 166] width 175 height 12
click at [238, 281] on button "Close" at bounding box center [229, 279] width 44 height 23
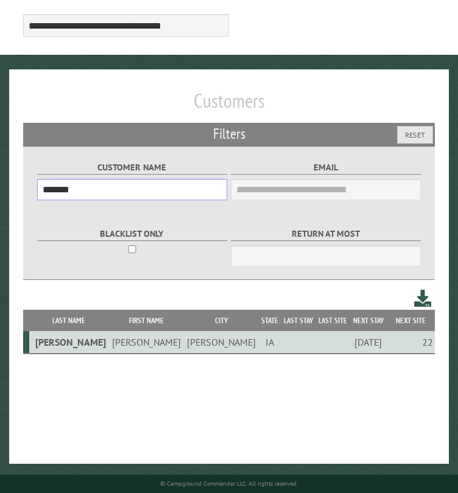
click at [114, 198] on input "*******" at bounding box center [132, 189] width 190 height 21
click at [62, 192] on input "*******" at bounding box center [132, 189] width 190 height 21
click at [61, 192] on input "*******" at bounding box center [132, 189] width 190 height 21
paste input "text"
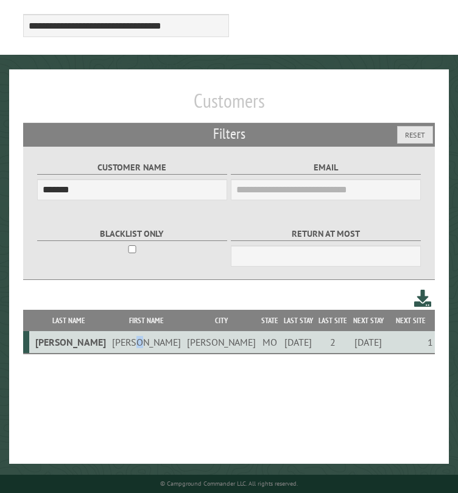
click at [117, 349] on td "[PERSON_NAME]" at bounding box center [146, 342] width 75 height 23
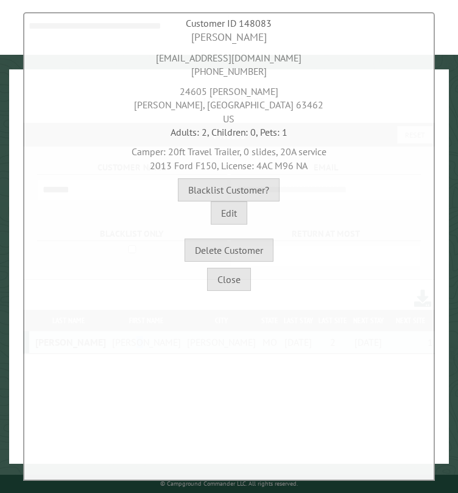
drag, startPoint x: 256, startPoint y: 164, endPoint x: 290, endPoint y: 161, distance: 34.8
click at [290, 161] on span "2013 Ford F150, License: 4AC M96 NA" at bounding box center [229, 166] width 158 height 12
drag, startPoint x: 275, startPoint y: 59, endPoint x: 155, endPoint y: 58, distance: 120.5
click at [155, 58] on div "[EMAIL_ADDRESS][DOMAIN_NAME] [PHONE_NUMBER]" at bounding box center [229, 61] width 404 height 33
drag, startPoint x: 255, startPoint y: 37, endPoint x: 167, endPoint y: 44, distance: 88.0
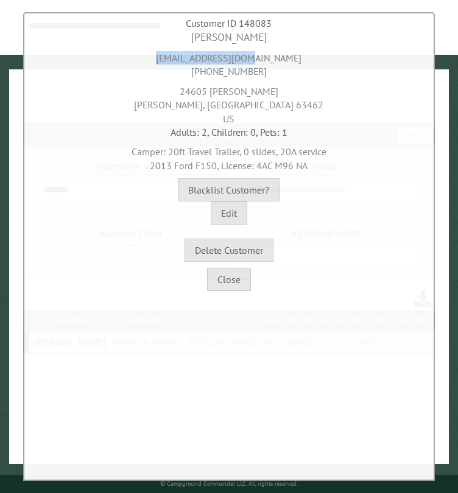
click at [169, 40] on div "[PERSON_NAME]" at bounding box center [229, 37] width 404 height 15
drag, startPoint x: 263, startPoint y: 76, endPoint x: 171, endPoint y: 71, distance: 92.1
click at [171, 71] on div "[EMAIL_ADDRESS][DOMAIN_NAME] [PHONE_NUMBER]" at bounding box center [229, 61] width 404 height 33
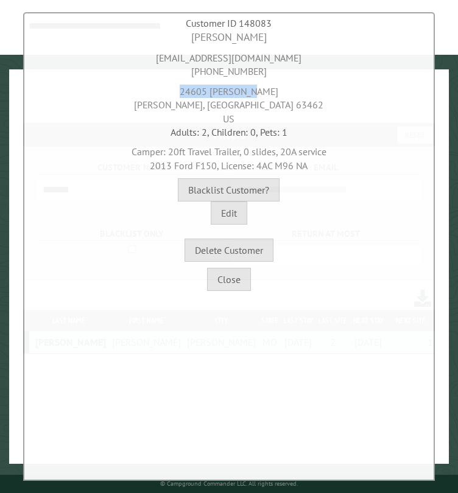
drag, startPoint x: 263, startPoint y: 91, endPoint x: 180, endPoint y: 91, distance: 83.4
click at [180, 91] on div "24605 [PERSON_NAME][GEOGRAPHIC_DATA] US" at bounding box center [229, 102] width 404 height 47
click at [251, 100] on div "24605 [PERSON_NAME][GEOGRAPHIC_DATA] US" at bounding box center [229, 102] width 404 height 47
drag, startPoint x: 258, startPoint y: 167, endPoint x: 312, endPoint y: 164, distance: 54.3
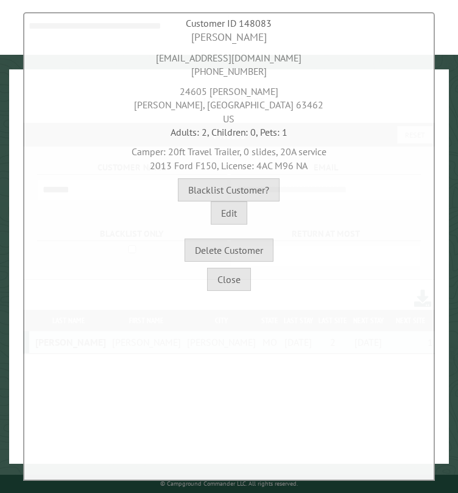
click at [312, 164] on div "Camper: 20ft Travel Trailer, 0 slides, 20A service 2013 Ford F150, License: 4AC…" at bounding box center [229, 155] width 404 height 33
click at [236, 276] on button "Close" at bounding box center [229, 279] width 44 height 23
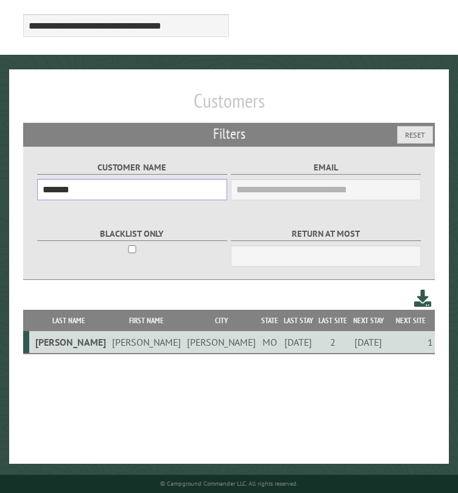
click at [63, 191] on input "*******" at bounding box center [132, 189] width 190 height 21
paste input "text"
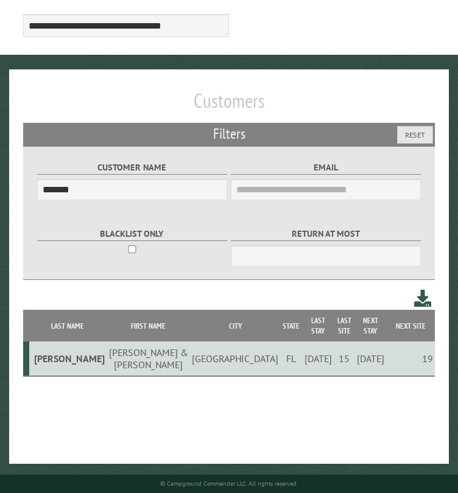
click at [116, 342] on td "[PERSON_NAME] & [PERSON_NAME]" at bounding box center [149, 359] width 84 height 35
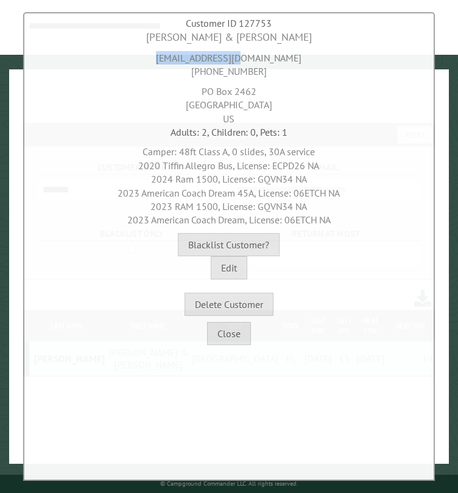
drag, startPoint x: 280, startPoint y: 57, endPoint x: 158, endPoint y: 65, distance: 122.1
click at [162, 57] on div "[EMAIL_ADDRESS][DOMAIN_NAME] [PHONE_NUMBER]" at bounding box center [229, 61] width 404 height 33
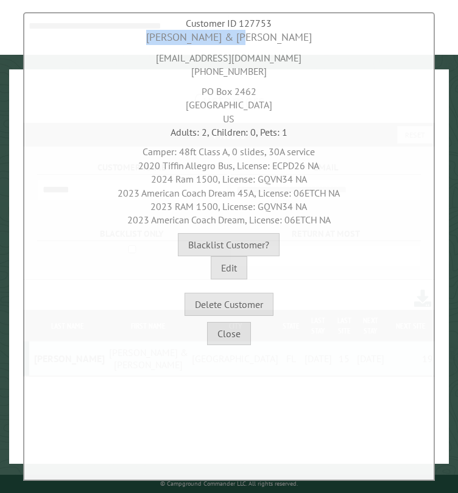
drag, startPoint x: 276, startPoint y: 32, endPoint x: 158, endPoint y: 40, distance: 117.8
click at [158, 40] on div "[PERSON_NAME] & [PERSON_NAME]" at bounding box center [229, 37] width 404 height 15
drag, startPoint x: 253, startPoint y: 69, endPoint x: 166, endPoint y: 77, distance: 88.0
click at [166, 77] on div "[EMAIL_ADDRESS][DOMAIN_NAME] [PHONE_NUMBER]" at bounding box center [229, 61] width 404 height 33
click at [195, 107] on div "[STREET_ADDRESS]" at bounding box center [229, 102] width 404 height 47
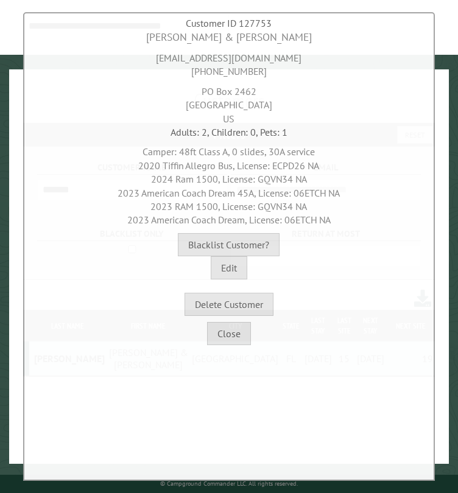
click at [195, 107] on div "[STREET_ADDRESS]" at bounding box center [229, 102] width 404 height 47
click at [186, 105] on div "[STREET_ADDRESS]" at bounding box center [229, 102] width 404 height 47
drag, startPoint x: 182, startPoint y: 105, endPoint x: 234, endPoint y: 103, distance: 52.4
click at [234, 103] on div "[STREET_ADDRESS]" at bounding box center [229, 102] width 404 height 47
drag, startPoint x: 256, startPoint y: 93, endPoint x: 189, endPoint y: 97, distance: 67.7
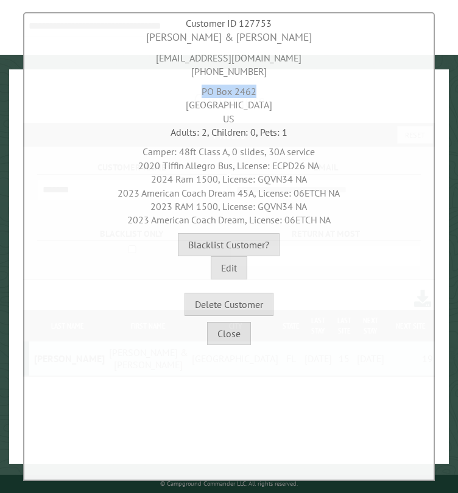
click at [189, 97] on div "[STREET_ADDRESS]" at bounding box center [229, 102] width 404 height 47
click at [259, 102] on div "[STREET_ADDRESS]" at bounding box center [229, 102] width 404 height 47
drag, startPoint x: 162, startPoint y: 164, endPoint x: 183, endPoint y: 166, distance: 20.8
click at [183, 166] on span "2020 Tiffin Allegro Bus, License: ECPD26 NA" at bounding box center [228, 166] width 181 height 12
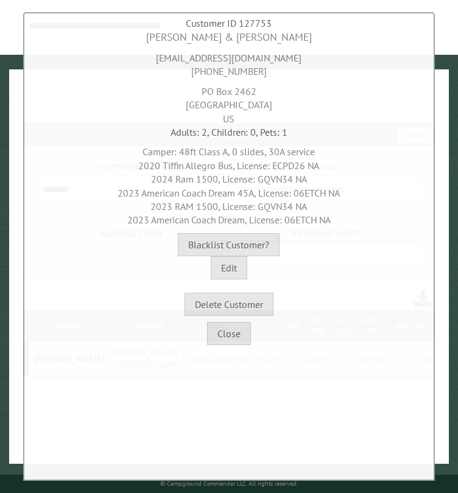
click at [291, 164] on span "2020 Tiffin Allegro Bus, License: ECPD26 NA" at bounding box center [228, 166] width 181 height 12
click at [236, 331] on button "Close" at bounding box center [229, 333] width 44 height 23
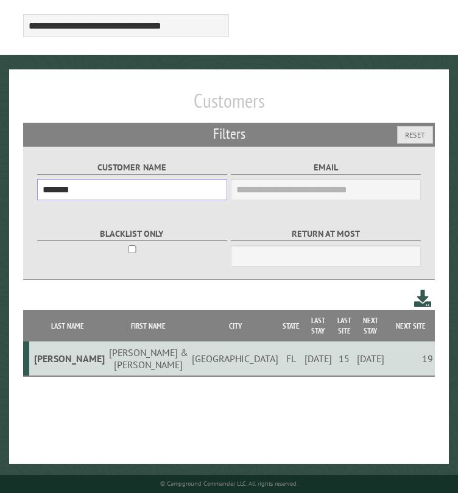
click at [58, 192] on input "*******" at bounding box center [132, 189] width 190 height 21
paste input "text"
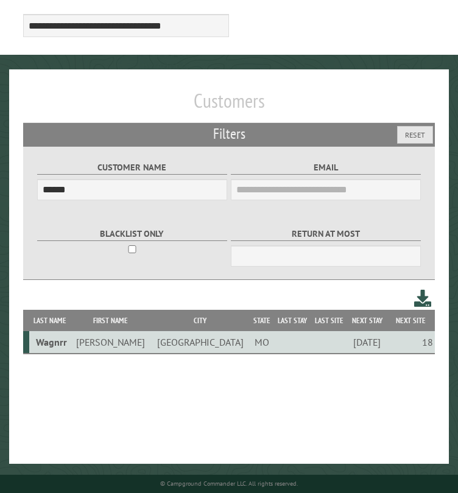
click at [112, 346] on td "[PERSON_NAME]" at bounding box center [111, 342] width 80 height 23
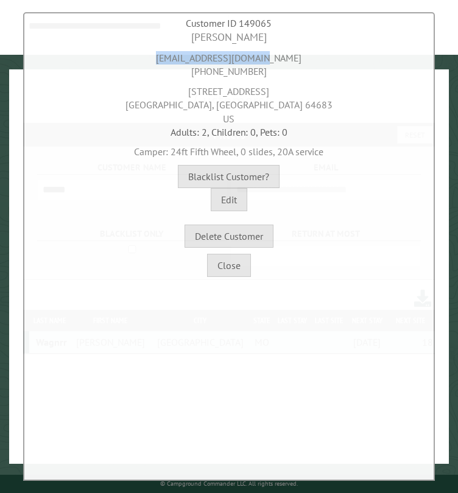
drag, startPoint x: 289, startPoint y: 54, endPoint x: 166, endPoint y: 62, distance: 123.8
click at [166, 62] on div "[EMAIL_ADDRESS][DOMAIN_NAME] [PHONE_NUMBER]" at bounding box center [229, 61] width 404 height 33
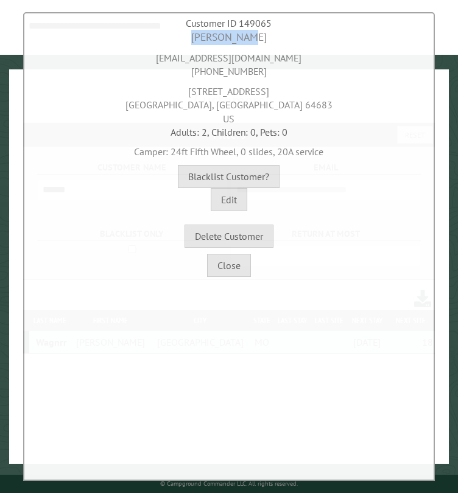
drag, startPoint x: 270, startPoint y: 32, endPoint x: 165, endPoint y: 50, distance: 106.2
click at [168, 38] on div "[PERSON_NAME]" at bounding box center [229, 37] width 404 height 15
drag, startPoint x: 260, startPoint y: 72, endPoint x: 160, endPoint y: 71, distance: 100.5
click at [161, 71] on div "[EMAIL_ADDRESS][DOMAIN_NAME] [PHONE_NUMBER]" at bounding box center [229, 61] width 404 height 33
drag, startPoint x: 268, startPoint y: 93, endPoint x: 167, endPoint y: 100, distance: 101.3
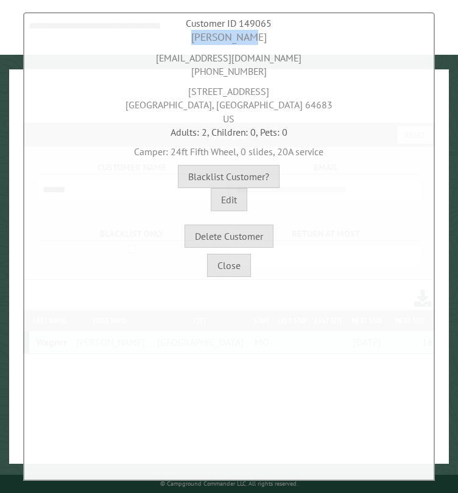
click at [173, 95] on div "[STREET_ADDRESS]" at bounding box center [229, 102] width 404 height 47
click at [201, 102] on div "[STREET_ADDRESS]" at bounding box center [229, 102] width 404 height 47
click at [258, 105] on div "[STREET_ADDRESS]" at bounding box center [229, 102] width 404 height 47
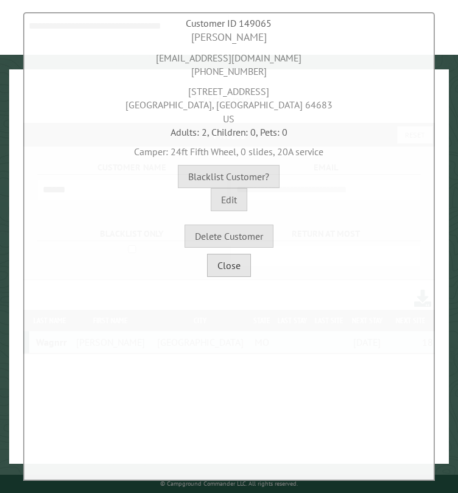
click at [232, 270] on button "Close" at bounding box center [229, 265] width 44 height 23
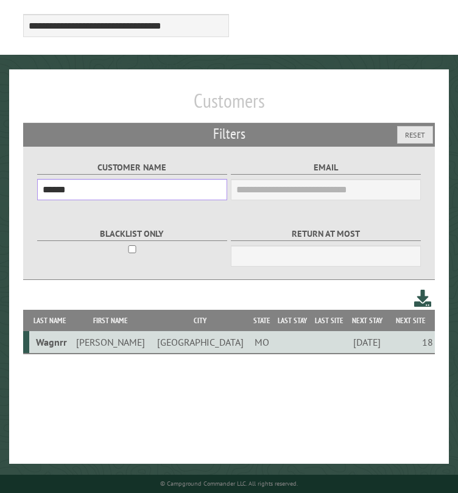
click at [54, 193] on input "******" at bounding box center [132, 189] width 190 height 21
paste input "***"
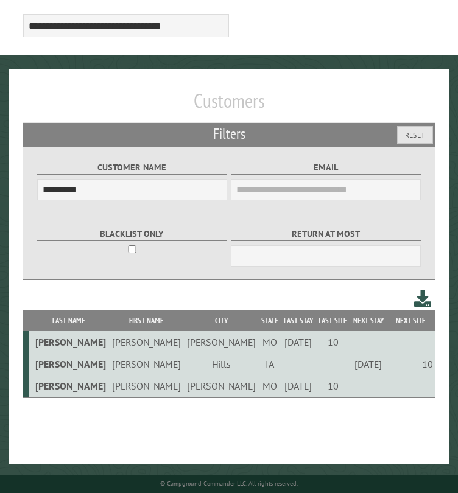
click at [109, 363] on td "[PERSON_NAME]" at bounding box center [146, 364] width 75 height 22
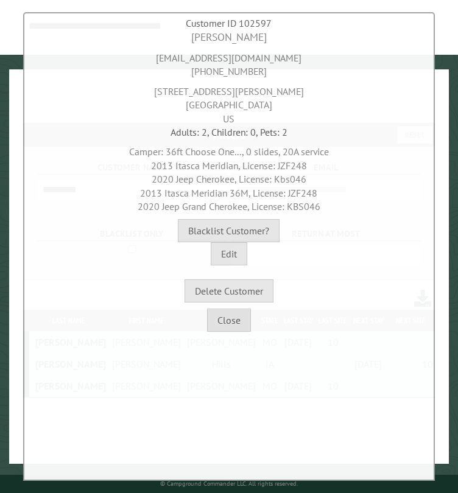
click at [292, 163] on span "2013 Itasca Meridian, License: JZF248" at bounding box center [229, 166] width 156 height 12
click at [270, 34] on div "[PERSON_NAME]" at bounding box center [229, 37] width 404 height 15
click at [270, 62] on div "[EMAIL_ADDRESS][DOMAIN_NAME] [PHONE_NUMBER]" at bounding box center [229, 61] width 404 height 33
drag, startPoint x: 273, startPoint y: 60, endPoint x: 172, endPoint y: 60, distance: 101.1
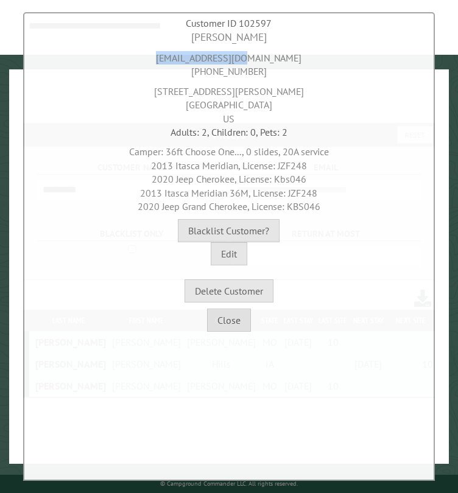
click at [172, 60] on div "[EMAIL_ADDRESS][DOMAIN_NAME] [PHONE_NUMBER]" at bounding box center [229, 61] width 404 height 33
drag, startPoint x: 270, startPoint y: 36, endPoint x: 168, endPoint y: 41, distance: 102.4
click at [169, 41] on div "[PERSON_NAME]" at bounding box center [229, 37] width 404 height 15
drag, startPoint x: 242, startPoint y: 71, endPoint x: 175, endPoint y: 80, distance: 67.6
click at [180, 74] on div "[EMAIL_ADDRESS][DOMAIN_NAME] [PHONE_NUMBER]" at bounding box center [229, 61] width 404 height 33
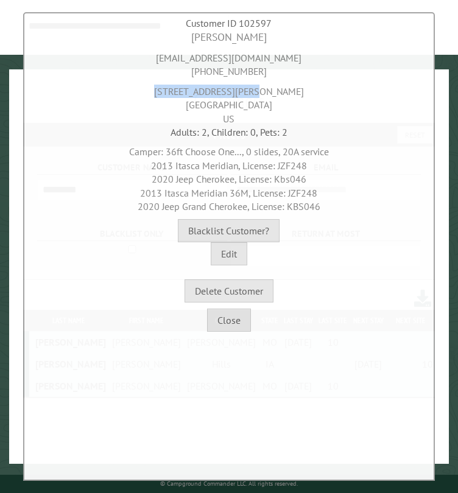
drag, startPoint x: 276, startPoint y: 91, endPoint x: 176, endPoint y: 100, distance: 100.9
click at [179, 94] on div "[STREET_ADDRESS][PERSON_NAME]" at bounding box center [229, 102] width 404 height 47
click at [248, 103] on div "[STREET_ADDRESS][PERSON_NAME]" at bounding box center [229, 102] width 404 height 47
click at [247, 105] on div "[STREET_ADDRESS][PERSON_NAME]" at bounding box center [229, 102] width 404 height 47
click at [246, 105] on div "[STREET_ADDRESS][PERSON_NAME]" at bounding box center [229, 102] width 404 height 47
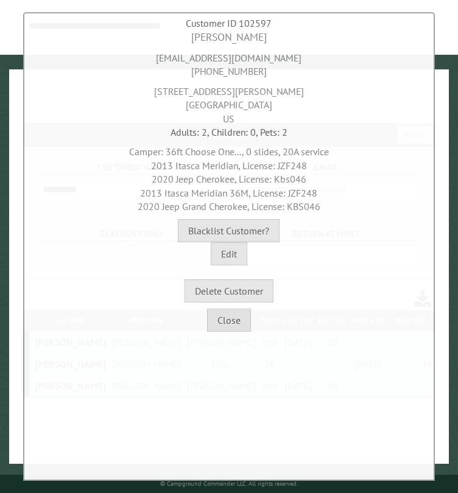
click at [246, 105] on div "[STREET_ADDRESS][PERSON_NAME]" at bounding box center [229, 102] width 404 height 47
click at [163, 165] on span "2013 Itasca Meridian, License: JZF248" at bounding box center [229, 166] width 156 height 12
click at [291, 163] on span "2013 Itasca Meridian, License: JZF248" at bounding box center [229, 166] width 156 height 12
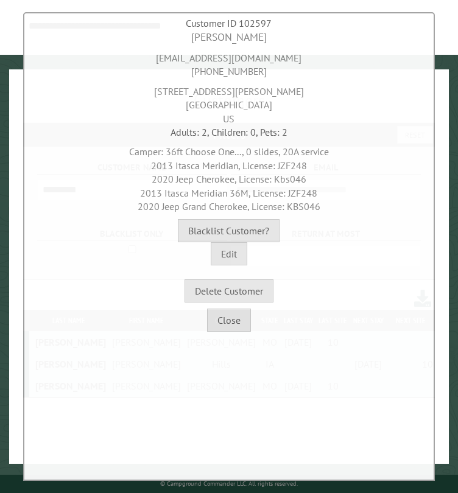
click at [286, 181] on span "2020 Jeep Cherokee, License: Kbs046" at bounding box center [229, 179] width 155 height 12
click at [229, 317] on button "Close" at bounding box center [229, 320] width 44 height 23
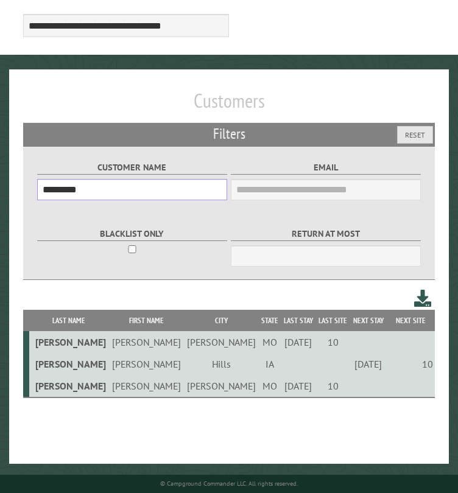
click at [66, 195] on input "*********" at bounding box center [132, 189] width 190 height 21
paste input "text"
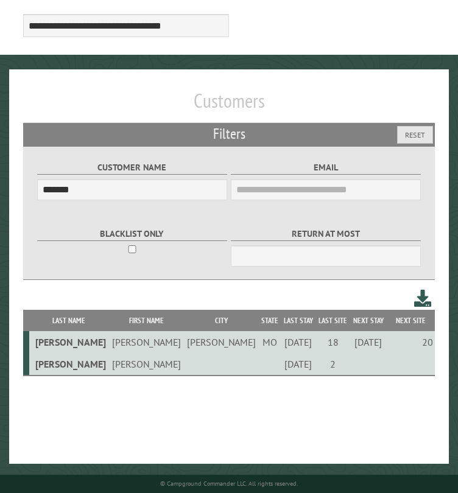
click at [184, 342] on td "[PERSON_NAME]" at bounding box center [221, 342] width 75 height 22
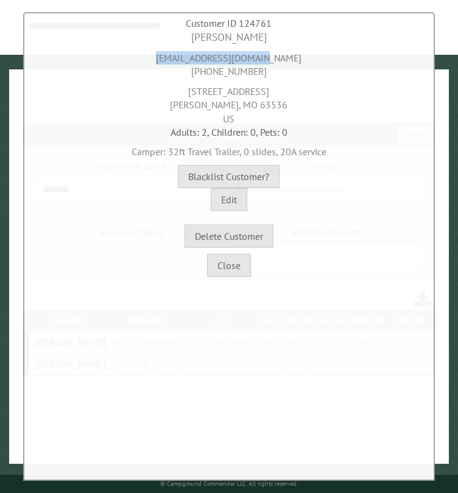
drag, startPoint x: 175, startPoint y: 60, endPoint x: 287, endPoint y: 59, distance: 112.0
click at [287, 59] on div "[EMAIL_ADDRESS][DOMAIN_NAME] [PHONE_NUMBER]" at bounding box center [229, 61] width 404 height 33
click at [217, 264] on button "Close" at bounding box center [229, 265] width 44 height 23
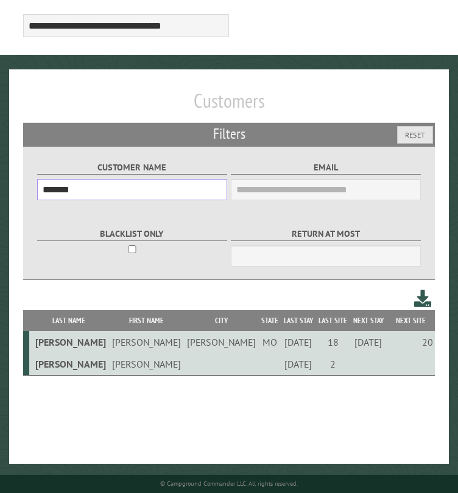
click at [63, 186] on input "*******" at bounding box center [132, 189] width 190 height 21
paste input "text"
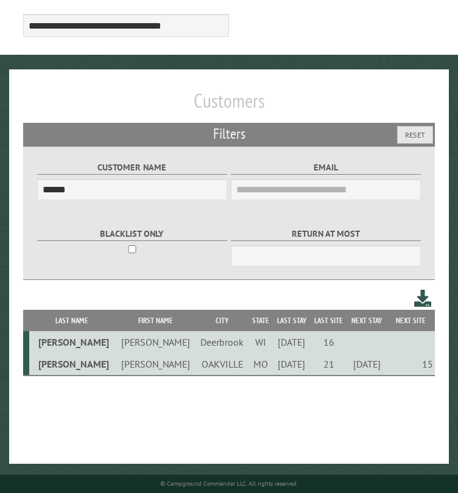
click at [115, 364] on td "[PERSON_NAME]" at bounding box center [155, 364] width 81 height 23
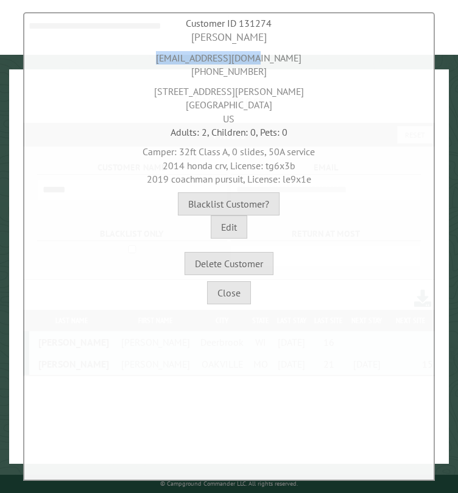
drag, startPoint x: 282, startPoint y: 57, endPoint x: 174, endPoint y: 66, distance: 109.4
click at [177, 64] on div "[EMAIL_ADDRESS][DOMAIN_NAME] [PHONE_NUMBER]" at bounding box center [229, 61] width 404 height 33
drag, startPoint x: 263, startPoint y: 37, endPoint x: 178, endPoint y: 41, distance: 84.7
click at [178, 41] on div "[PERSON_NAME]" at bounding box center [229, 37] width 404 height 15
drag, startPoint x: 278, startPoint y: 69, endPoint x: 171, endPoint y: 83, distance: 108.0
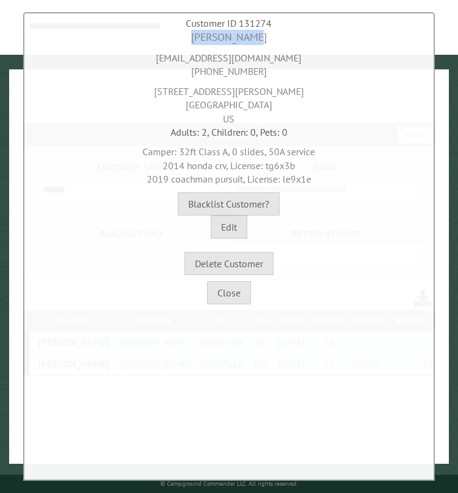
click at [173, 76] on div "[EMAIL_ADDRESS][DOMAIN_NAME] [PHONE_NUMBER]" at bounding box center [229, 61] width 404 height 33
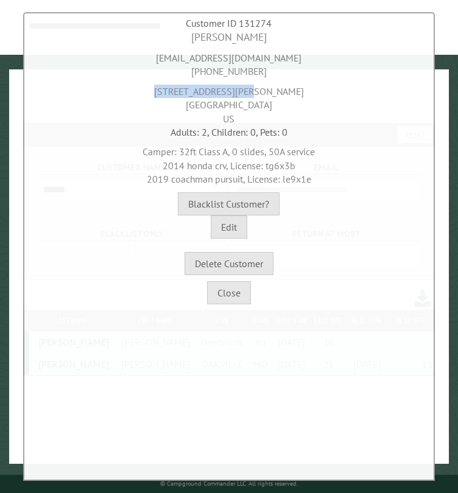
drag, startPoint x: 281, startPoint y: 91, endPoint x: 150, endPoint y: 93, distance: 130.9
click at [151, 93] on div "[STREET_ADDRESS][PERSON_NAME]" at bounding box center [229, 102] width 404 height 47
click at [206, 102] on div "[STREET_ADDRESS][PERSON_NAME]" at bounding box center [229, 102] width 404 height 47
click at [264, 101] on div "[STREET_ADDRESS][PERSON_NAME]" at bounding box center [229, 102] width 404 height 47
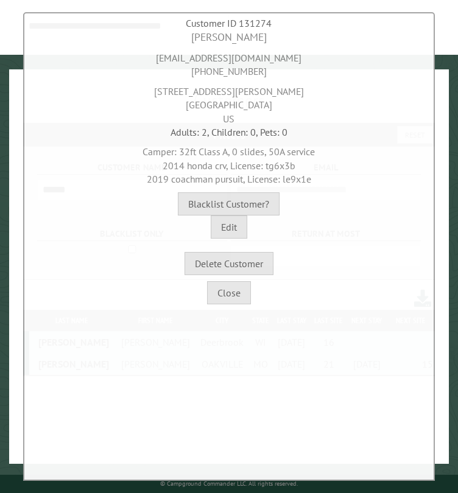
click at [264, 101] on div "[STREET_ADDRESS][PERSON_NAME]" at bounding box center [229, 102] width 404 height 47
click at [282, 164] on span "2014 honda crv, License: tg6x3b" at bounding box center [229, 166] width 133 height 12
click at [296, 178] on span "2019 coachman pursuit, License: le9x1e" at bounding box center [229, 179] width 164 height 12
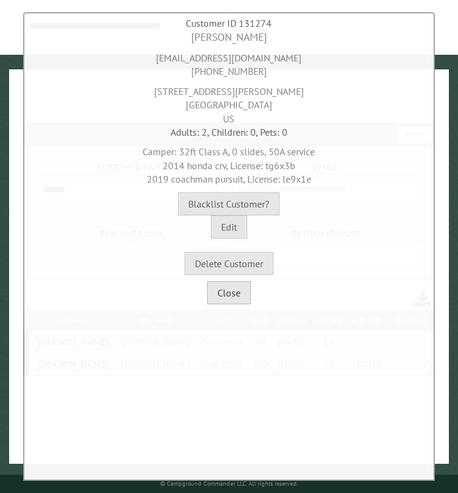
click at [231, 293] on button "Close" at bounding box center [229, 292] width 44 height 23
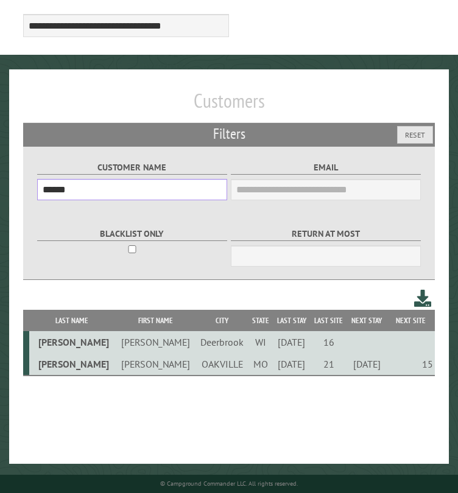
click at [61, 191] on input "******" at bounding box center [132, 189] width 190 height 21
paste input "*"
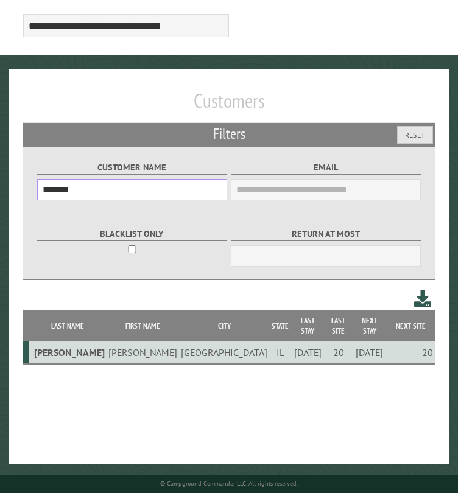
type input "*******"
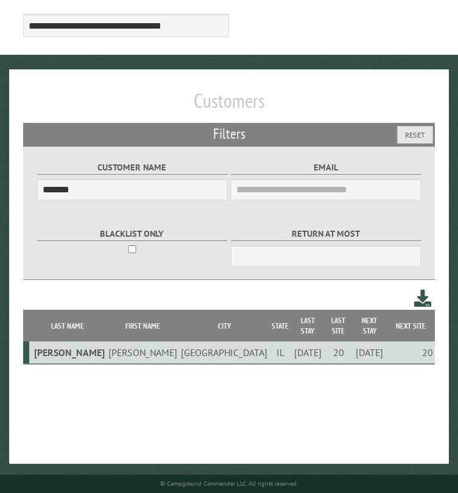
click at [52, 342] on td "[PERSON_NAME]" at bounding box center [67, 353] width 77 height 23
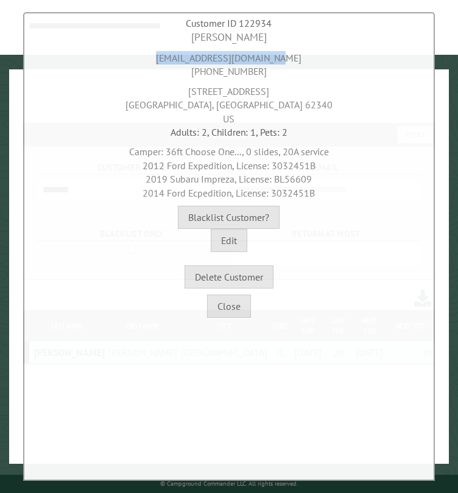
drag, startPoint x: 290, startPoint y: 57, endPoint x: 163, endPoint y: 57, distance: 126.6
click at [163, 57] on div "[EMAIL_ADDRESS][DOMAIN_NAME] [PHONE_NUMBER]" at bounding box center [229, 61] width 404 height 33
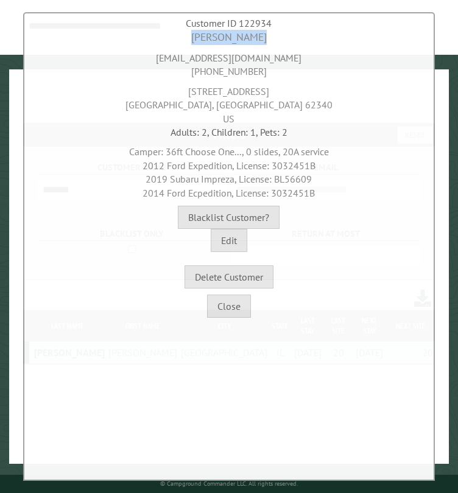
drag, startPoint x: 222, startPoint y: 38, endPoint x: 159, endPoint y: 39, distance: 62.7
click at [160, 39] on div "[PERSON_NAME]" at bounding box center [229, 37] width 404 height 15
drag, startPoint x: 262, startPoint y: 69, endPoint x: 174, endPoint y: 80, distance: 89.0
click at [172, 72] on div "[EMAIL_ADDRESS][DOMAIN_NAME] [PHONE_NUMBER]" at bounding box center [229, 61] width 404 height 33
drag, startPoint x: 262, startPoint y: 89, endPoint x: 184, endPoint y: 94, distance: 78.7
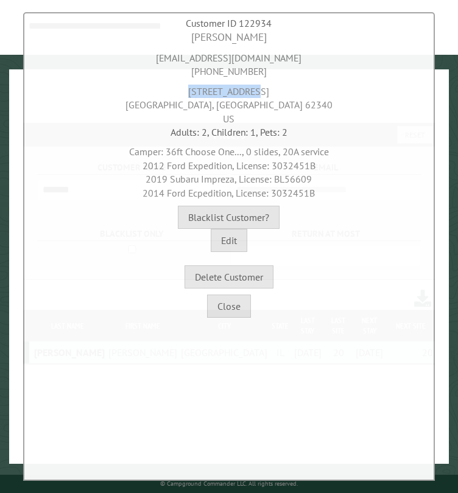
click at [186, 93] on div "[STREET_ADDRESS]" at bounding box center [229, 102] width 404 height 47
click at [200, 108] on div "[STREET_ADDRESS]" at bounding box center [229, 102] width 404 height 47
click at [256, 103] on div "[STREET_ADDRESS]" at bounding box center [229, 102] width 404 height 47
click at [257, 103] on div "[STREET_ADDRESS]" at bounding box center [229, 102] width 404 height 47
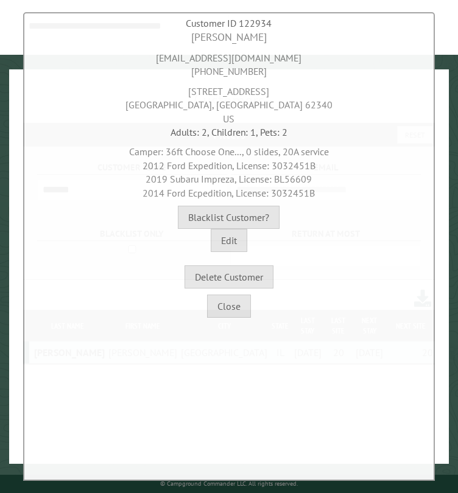
click at [221, 178] on span "2019 Subaru Impreza, License: BL56609" at bounding box center [229, 179] width 166 height 12
click at [287, 174] on span "2019 Subaru Impreza, License: BL56609" at bounding box center [229, 179] width 166 height 12
click at [297, 188] on span "2014 Ford Ecpedition, License: 3032451B" at bounding box center [228, 193] width 172 height 12
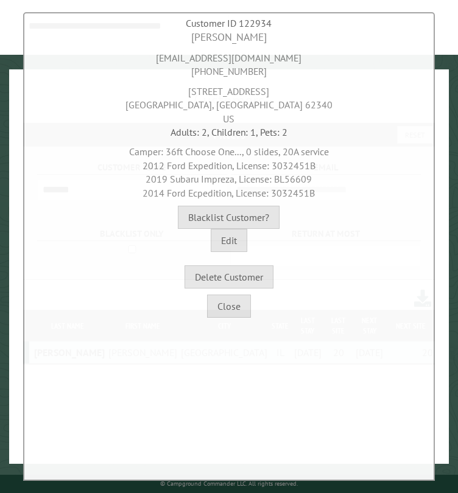
click at [297, 188] on span "2014 Ford Ecpedition, License: 3032451B" at bounding box center [228, 193] width 172 height 12
